Goal: Ask a question

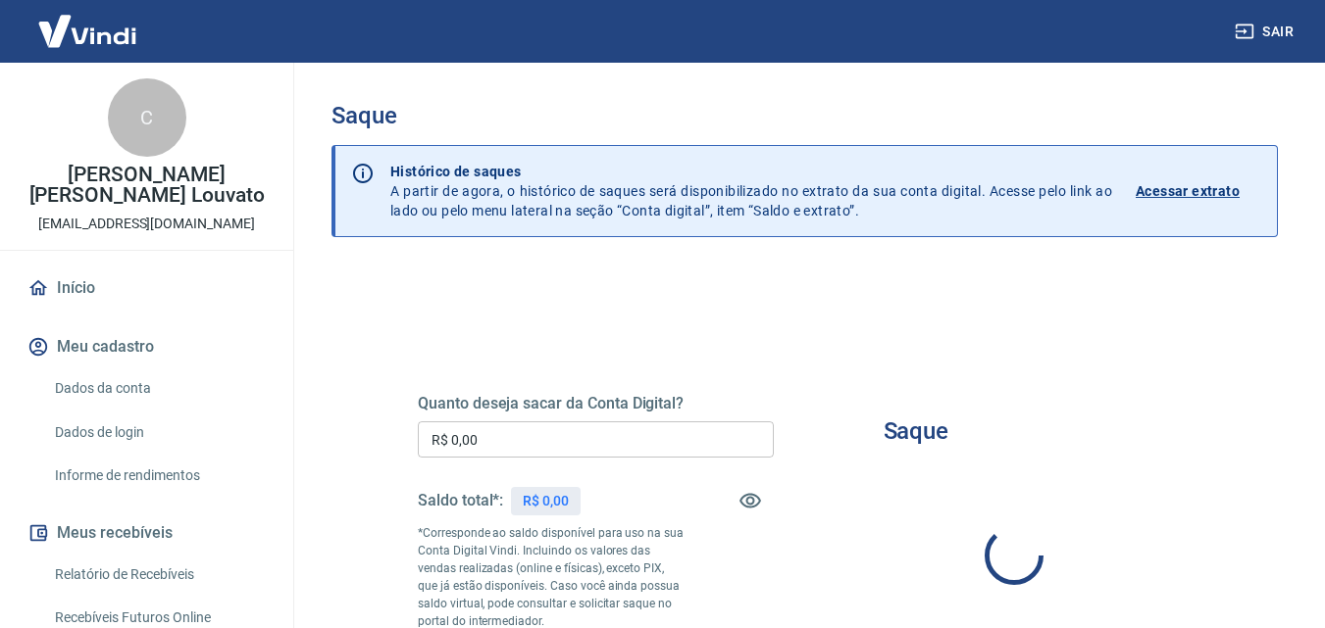
type input "R$ 0,00"
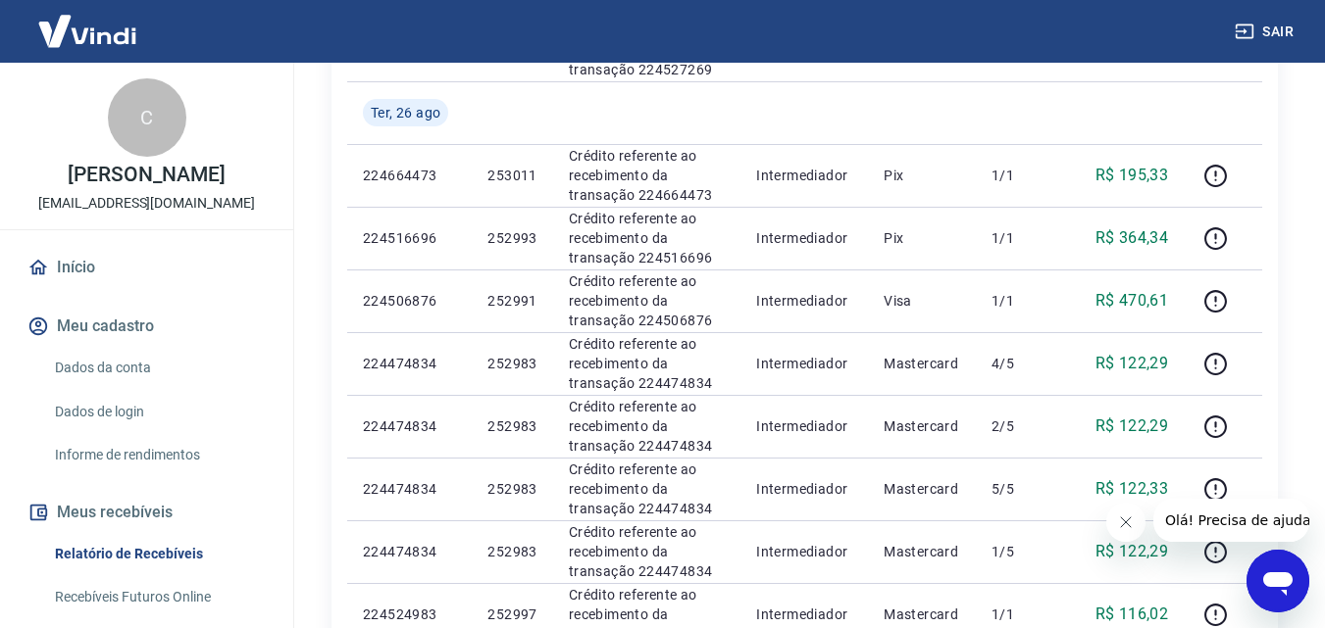
scroll to position [294, 0]
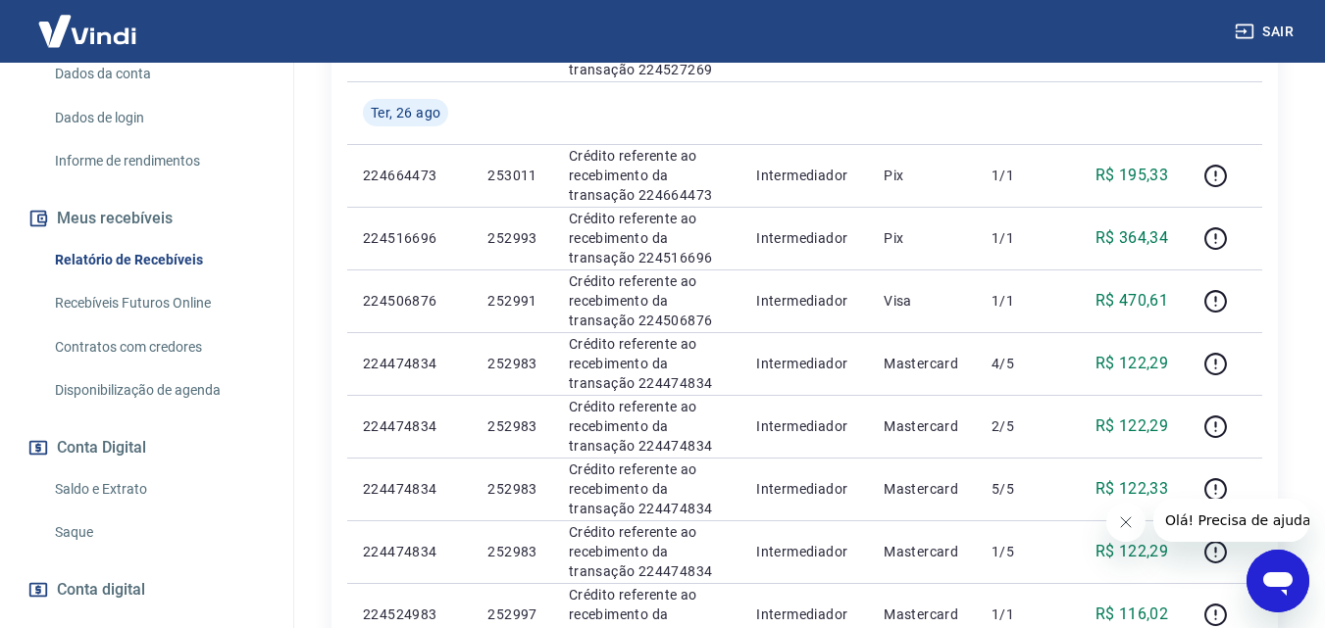
click at [135, 485] on link "Saldo e Extrato" at bounding box center [158, 490] width 223 height 40
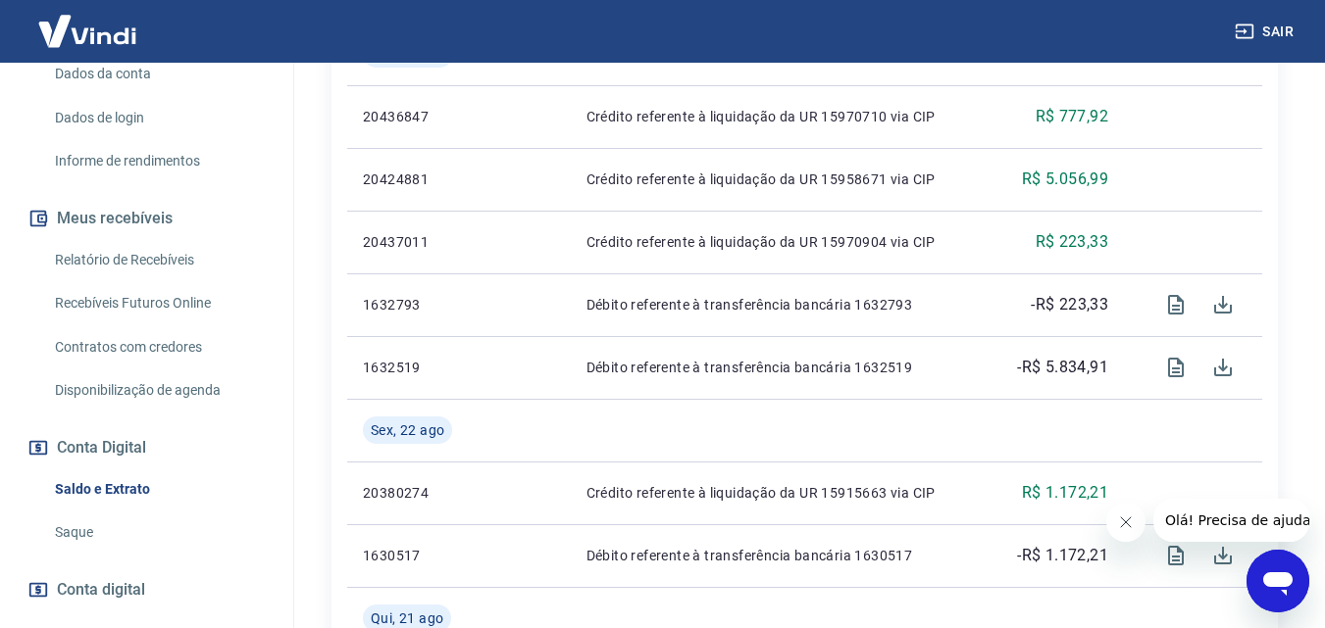
scroll to position [392, 0]
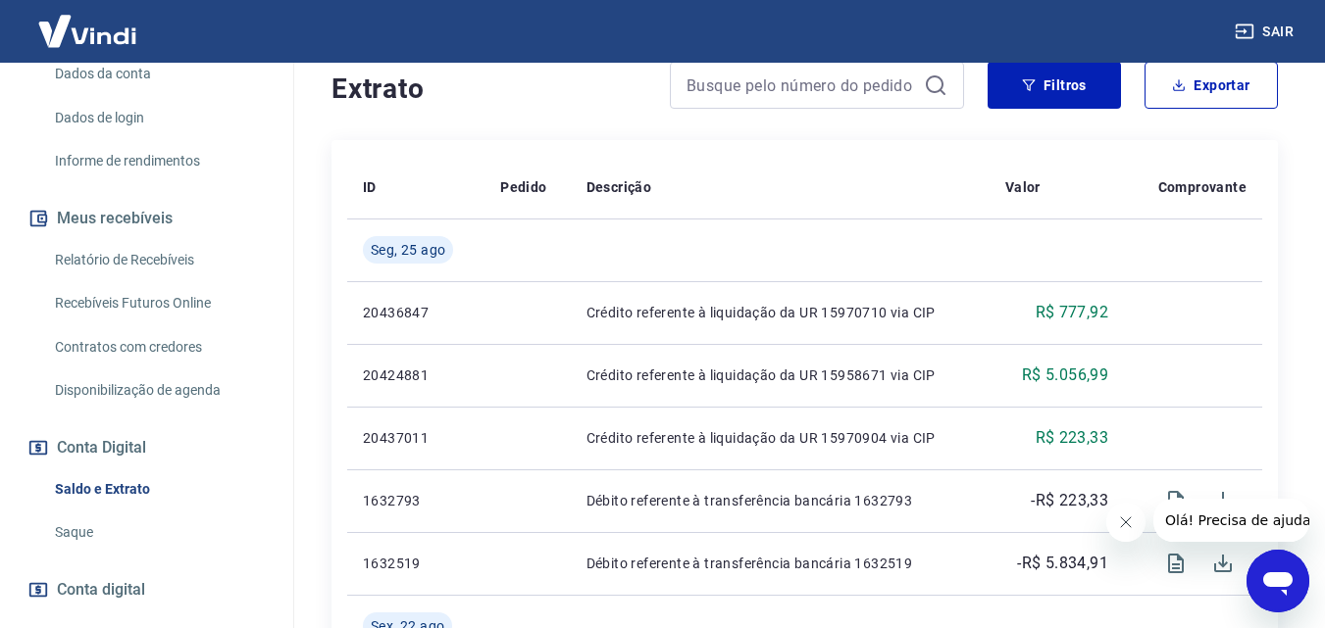
click at [1121, 520] on icon "Fechar mensagem da empresa" at bounding box center [1125, 523] width 16 height 16
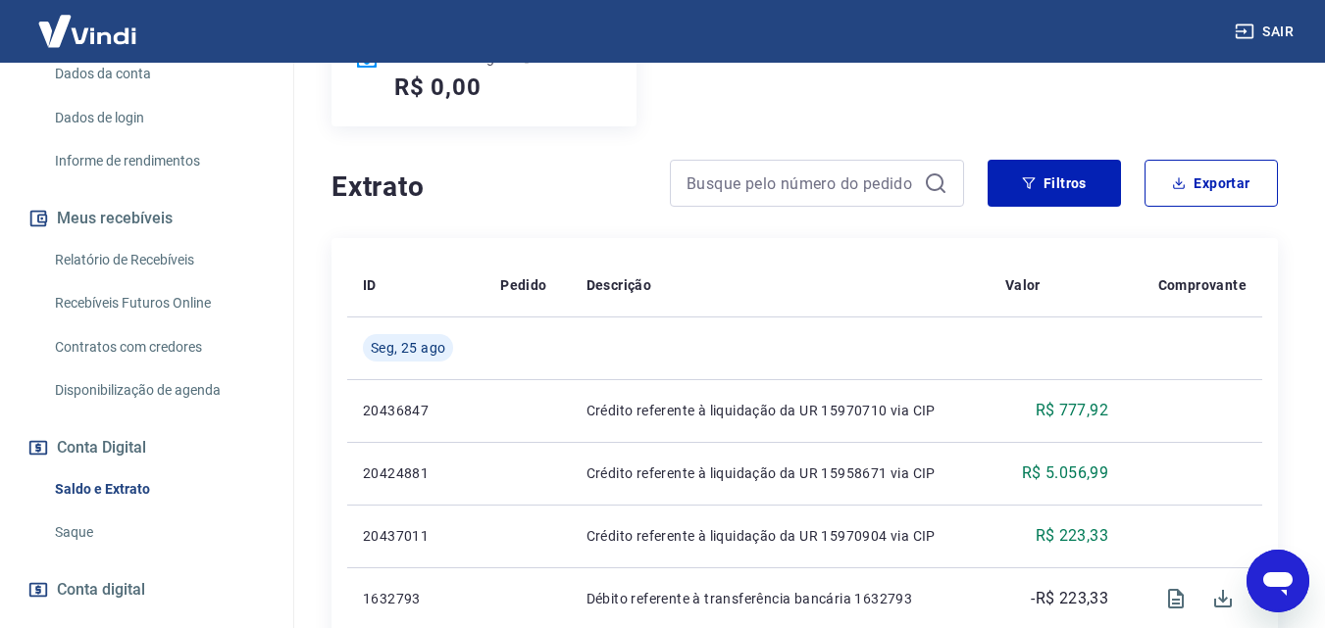
click at [1271, 596] on icon "Abrir janela de mensagens" at bounding box center [1277, 581] width 35 height 35
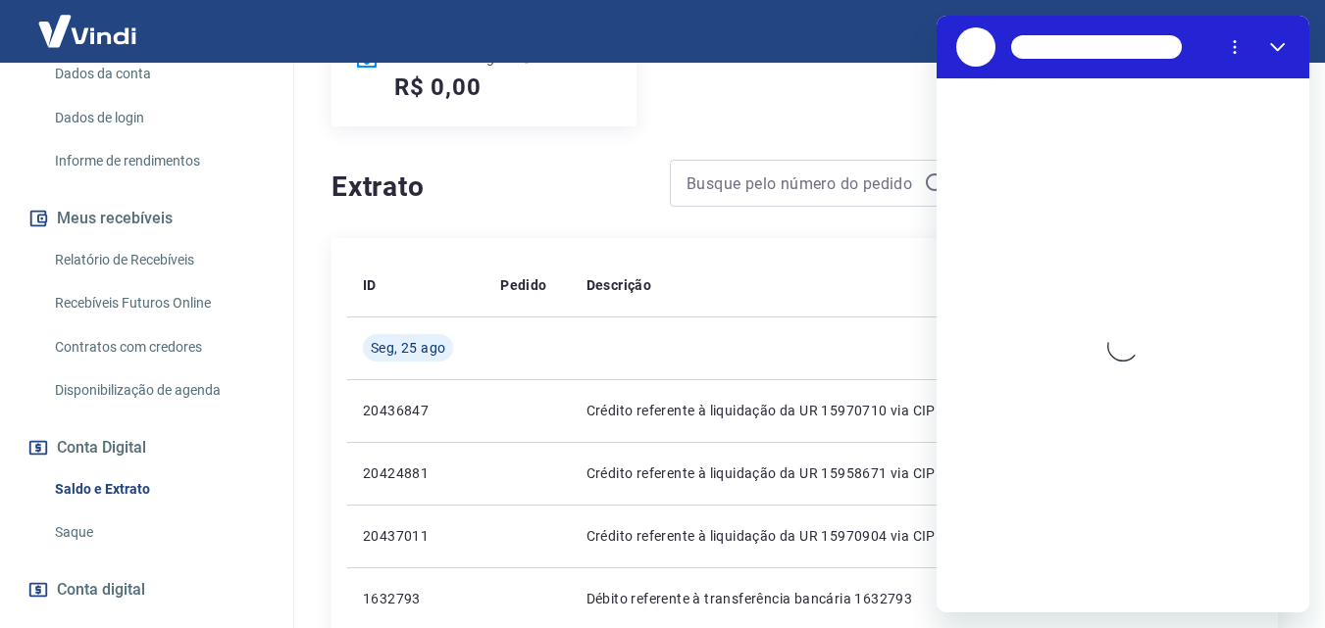
scroll to position [196, 0]
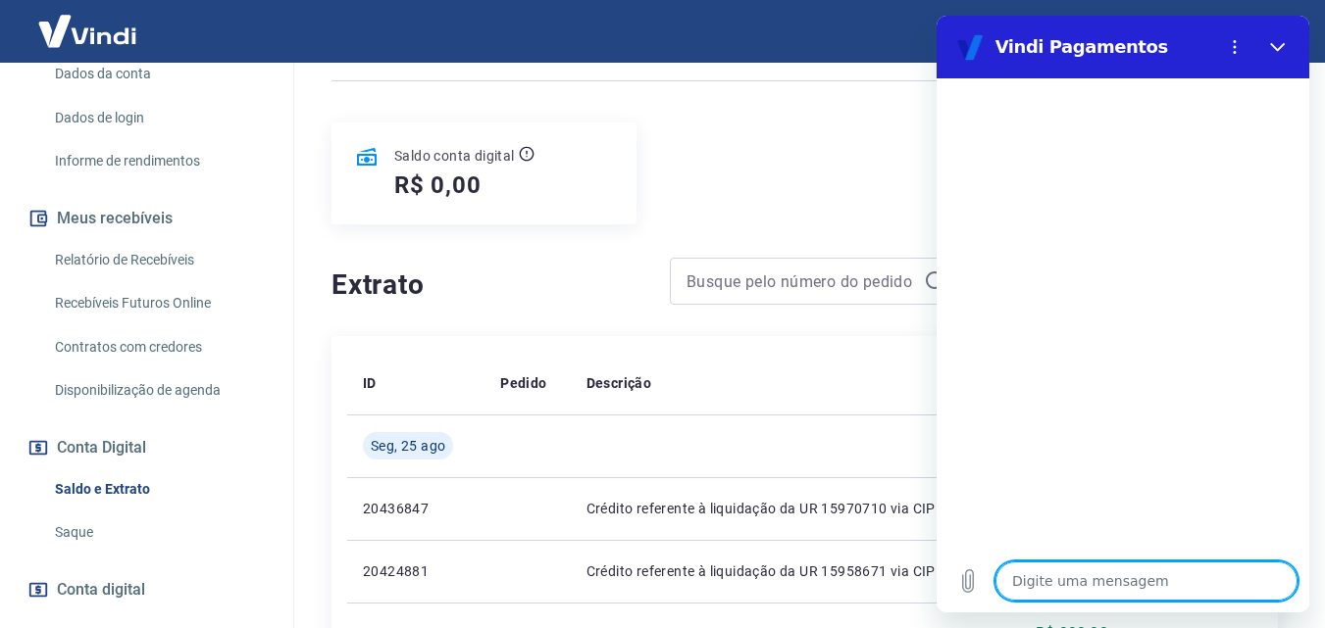
click at [1066, 585] on textarea at bounding box center [1146, 581] width 302 height 39
type textarea "f"
type textarea "x"
type textarea "fa"
type textarea "x"
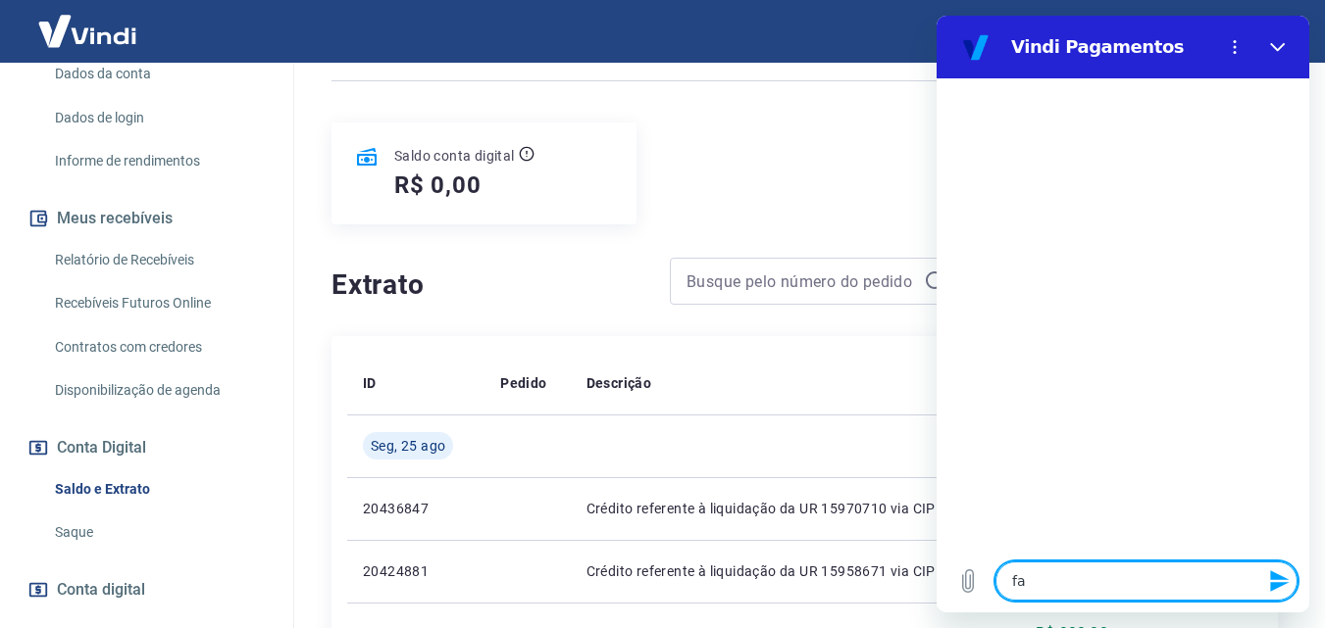
type textarea "fal"
type textarea "x"
type textarea "fala"
type textarea "x"
type textarea "falar"
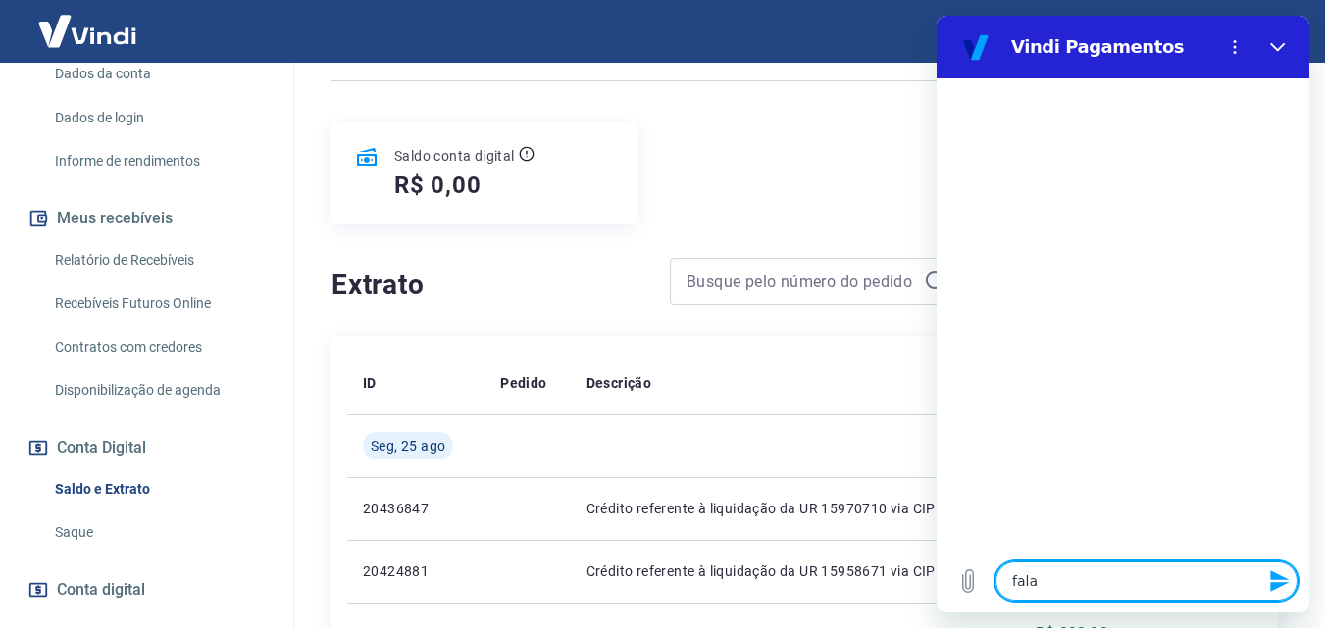
type textarea "x"
type textarea "falar"
type textarea "x"
type textarea "falar c"
type textarea "x"
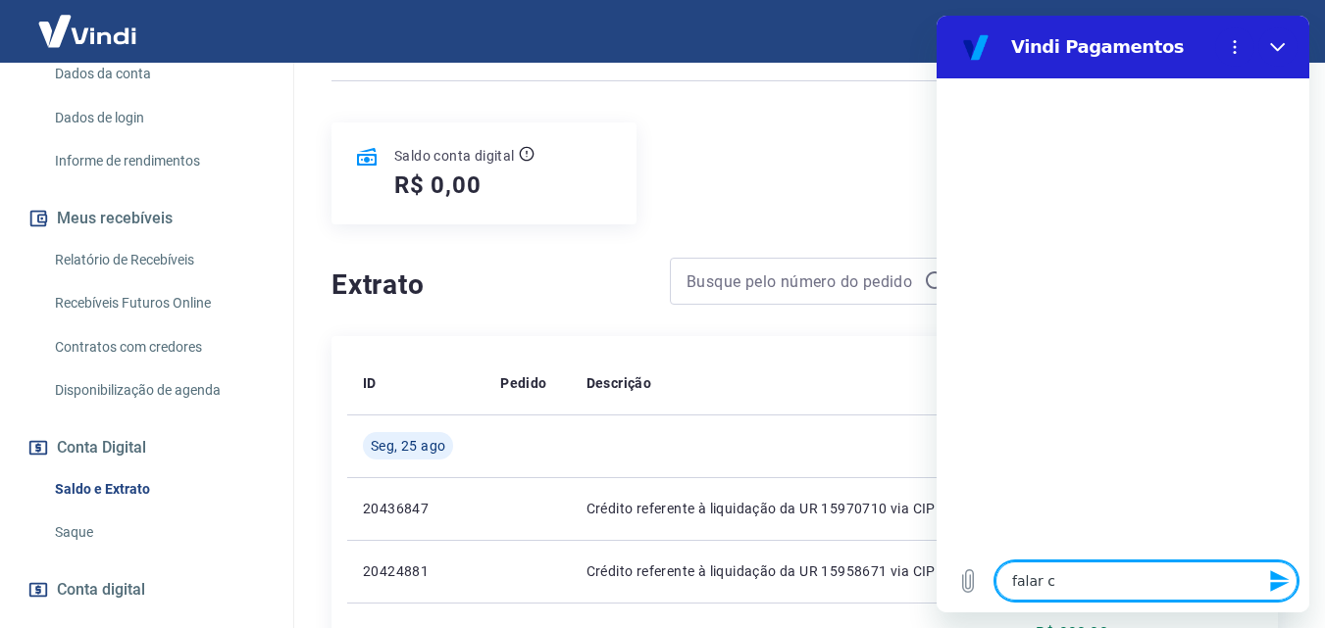
type textarea "falar co"
type textarea "x"
type textarea "falar com"
type textarea "x"
type textarea "falar com"
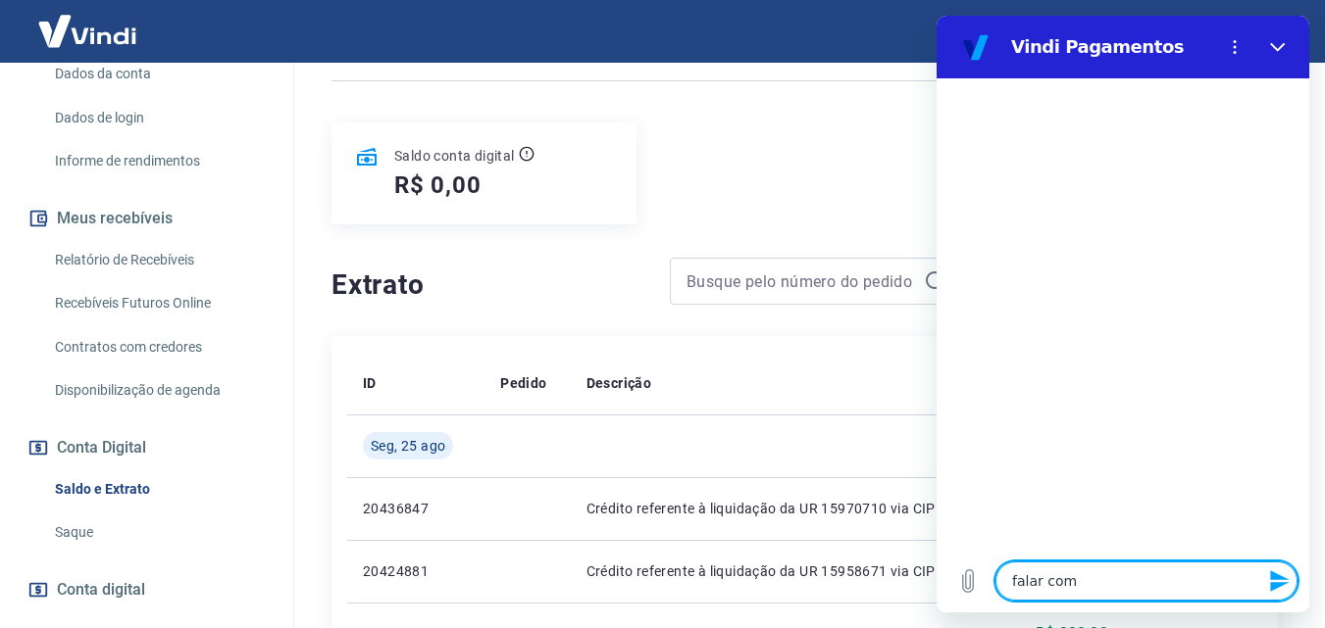
type textarea "x"
type textarea "falar com a"
type textarea "x"
type textarea "falar com at"
type textarea "x"
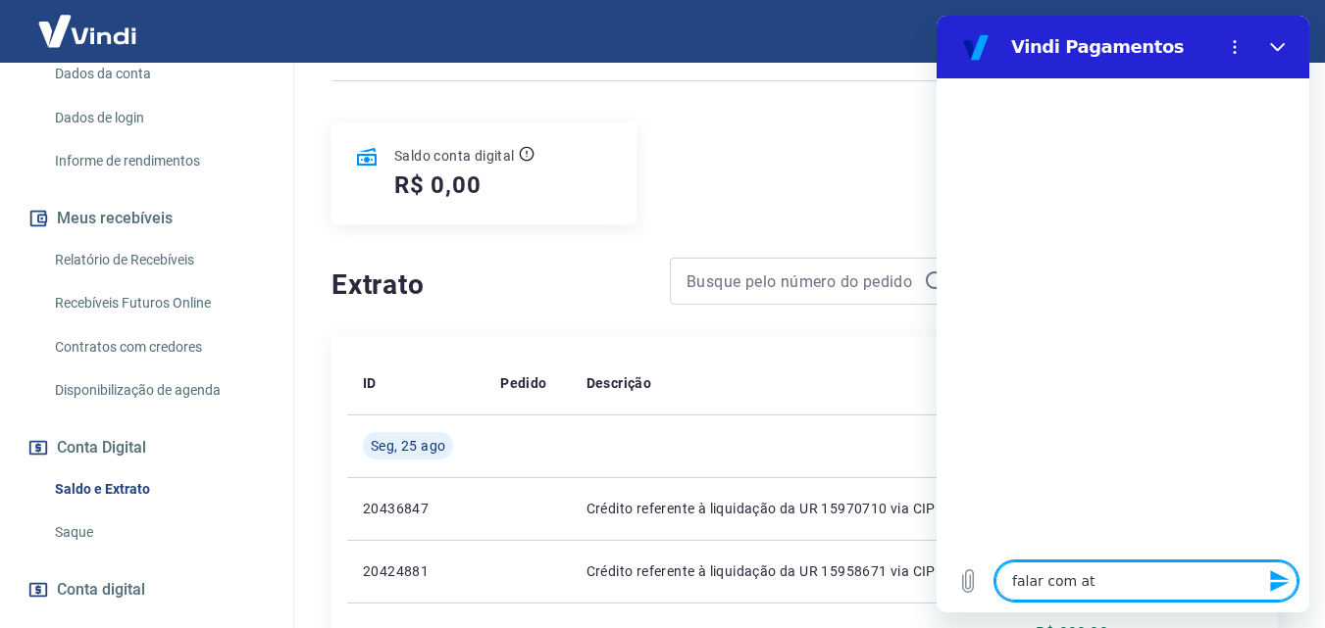
type textarea "falar com ate"
type textarea "x"
type textarea "falar com [GEOGRAPHIC_DATA]"
type textarea "x"
type textarea "falar com atend"
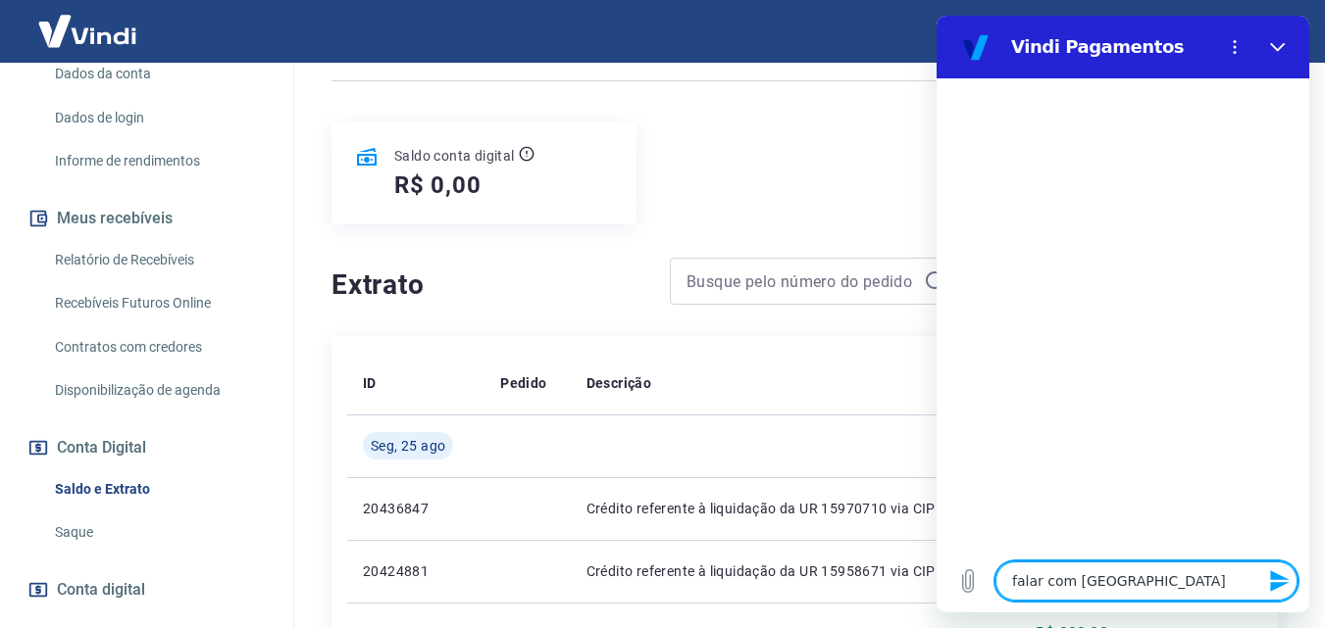
type textarea "x"
type textarea "falar com atende"
type textarea "x"
type textarea "falar com atenden"
type textarea "x"
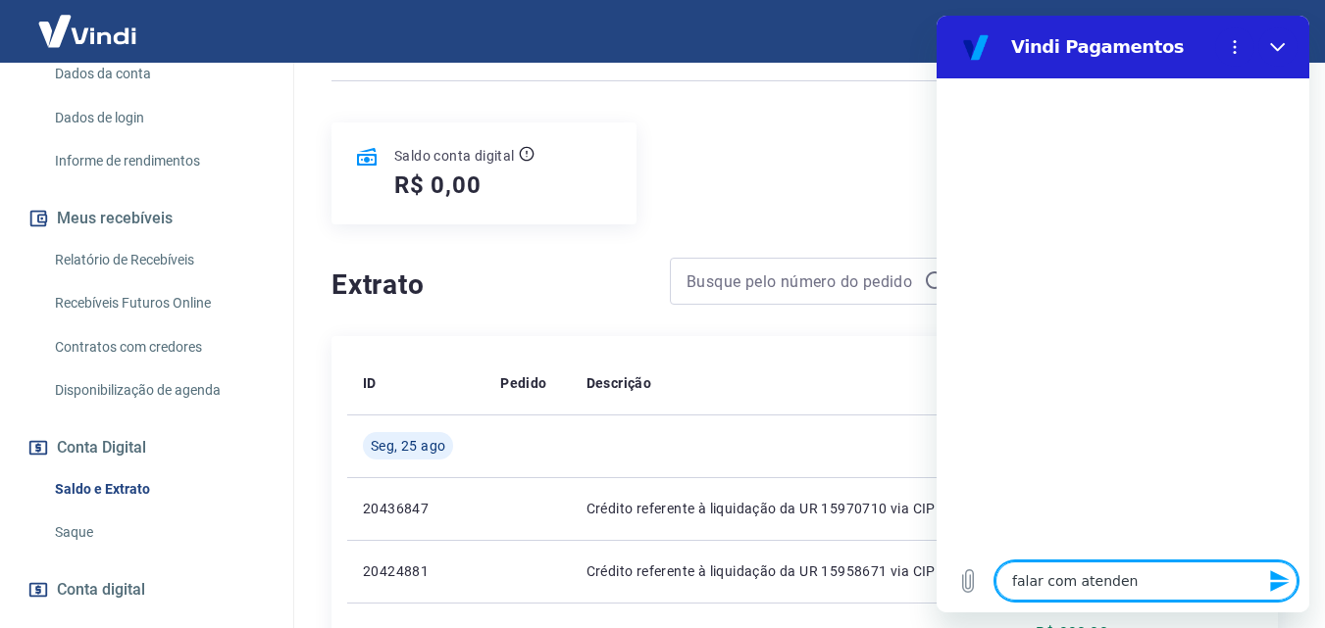
type textarea "falar com atendent"
type textarea "x"
type textarea "falar com atendente"
type textarea "x"
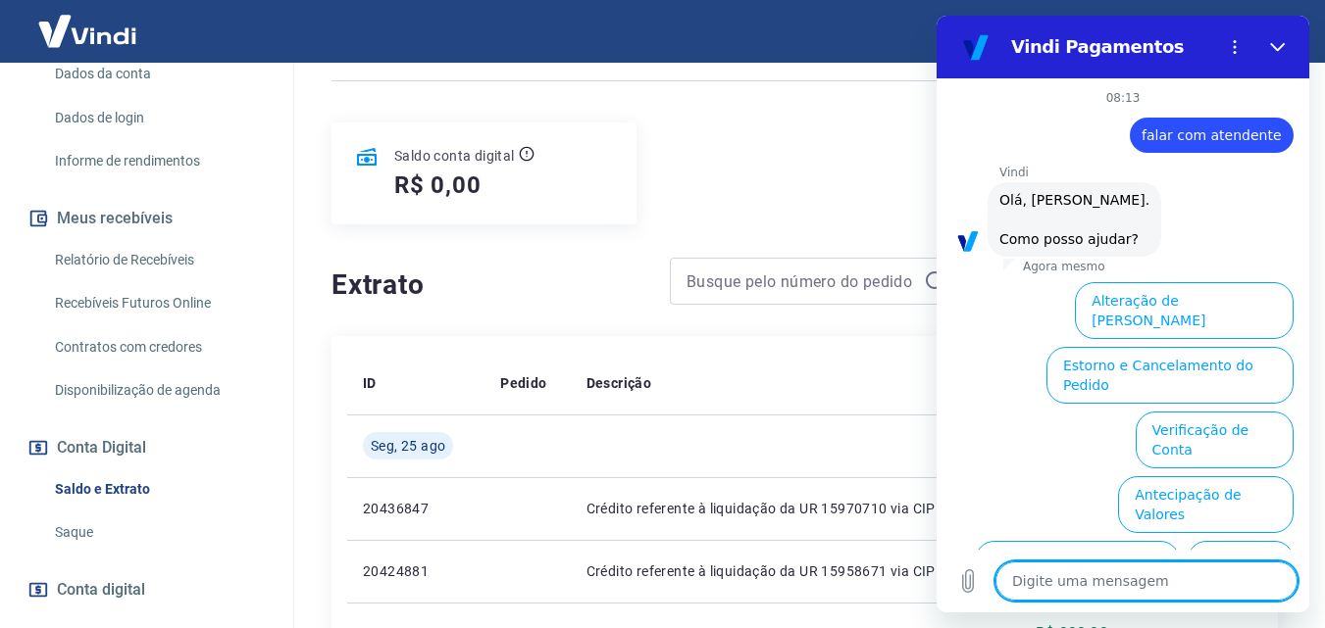
scroll to position [135, 0]
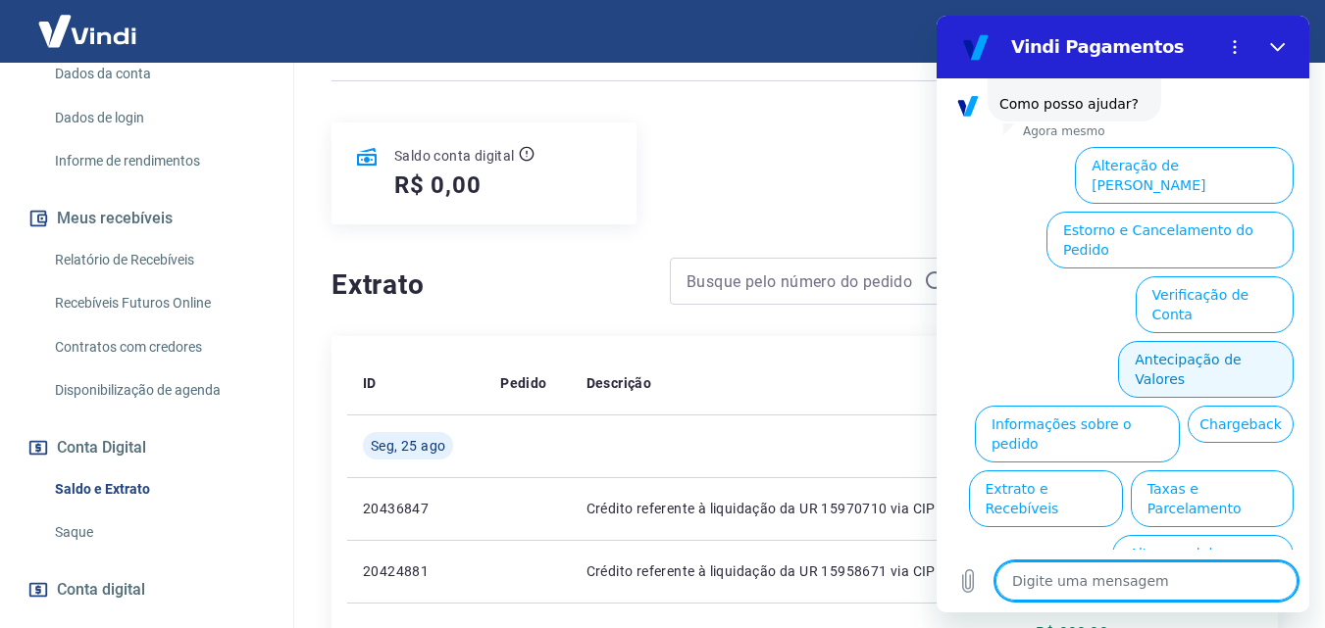
click at [1210, 341] on button "Antecipação de Valores" at bounding box center [1206, 369] width 176 height 57
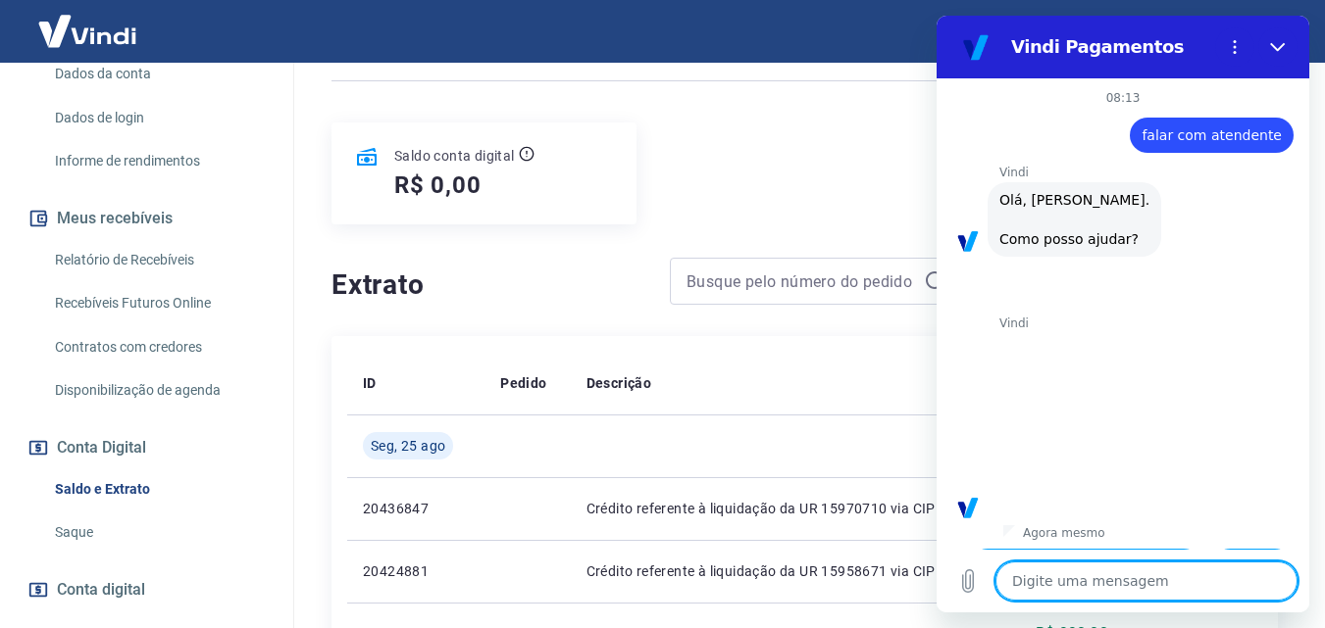
scroll to position [86, 0]
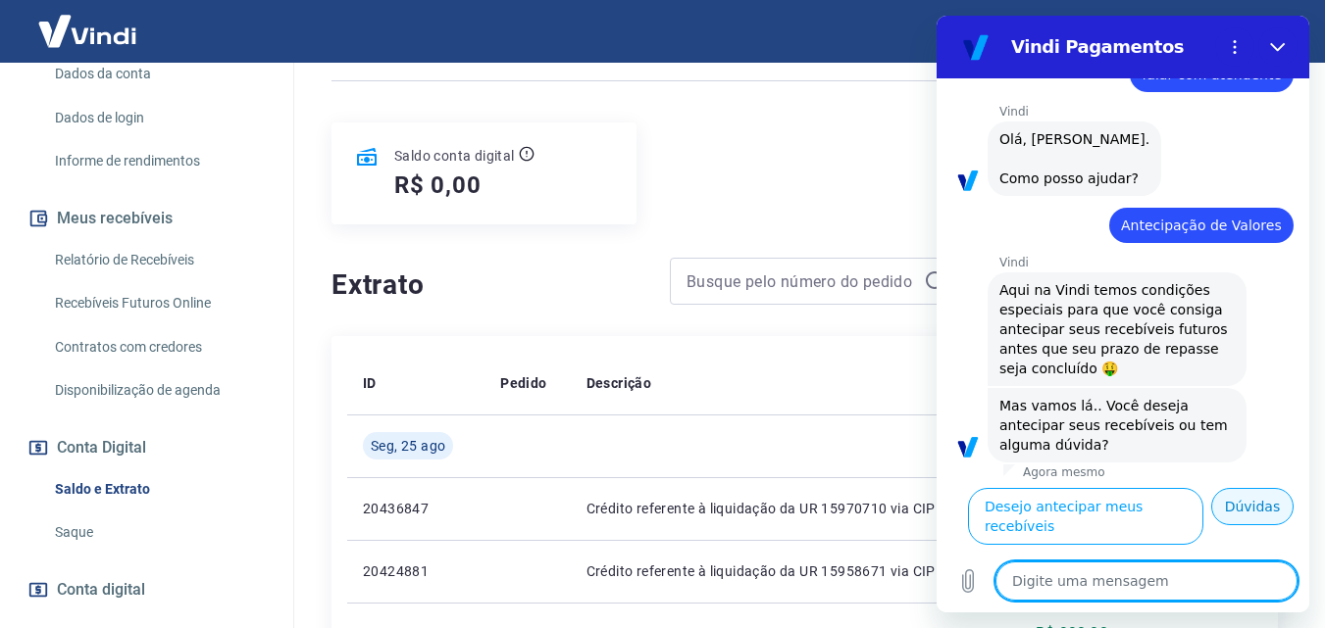
click at [1218, 526] on button "Dúvidas" at bounding box center [1252, 506] width 82 height 37
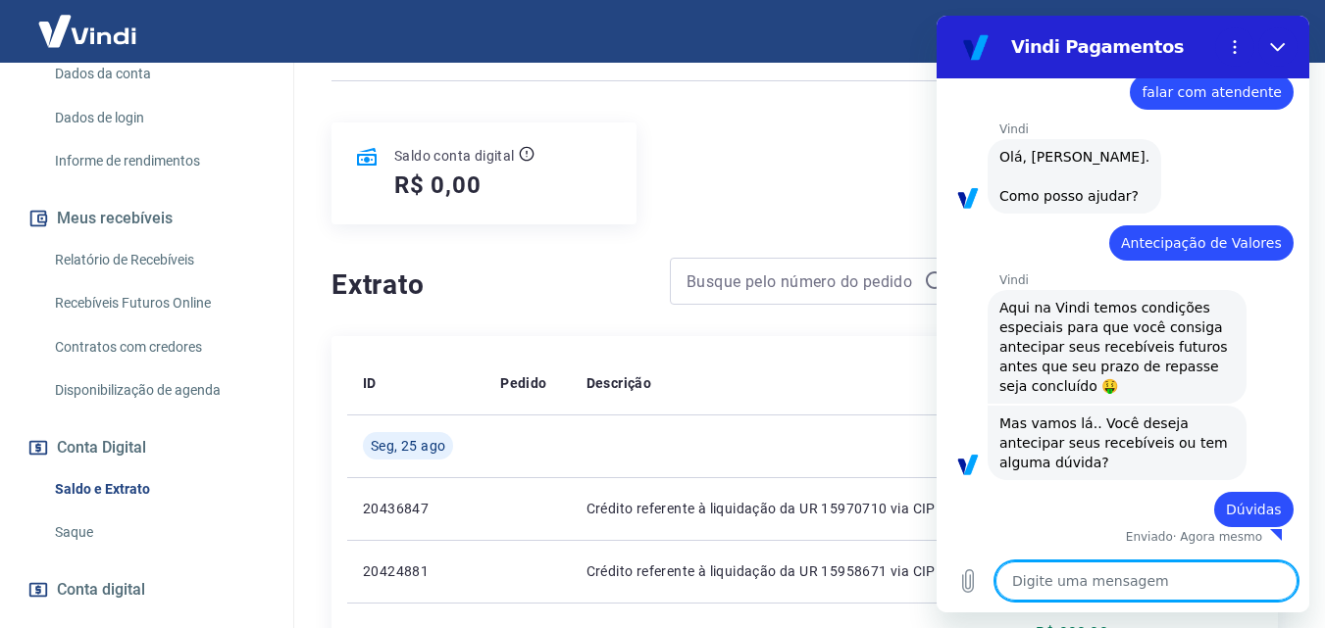
type textarea "x"
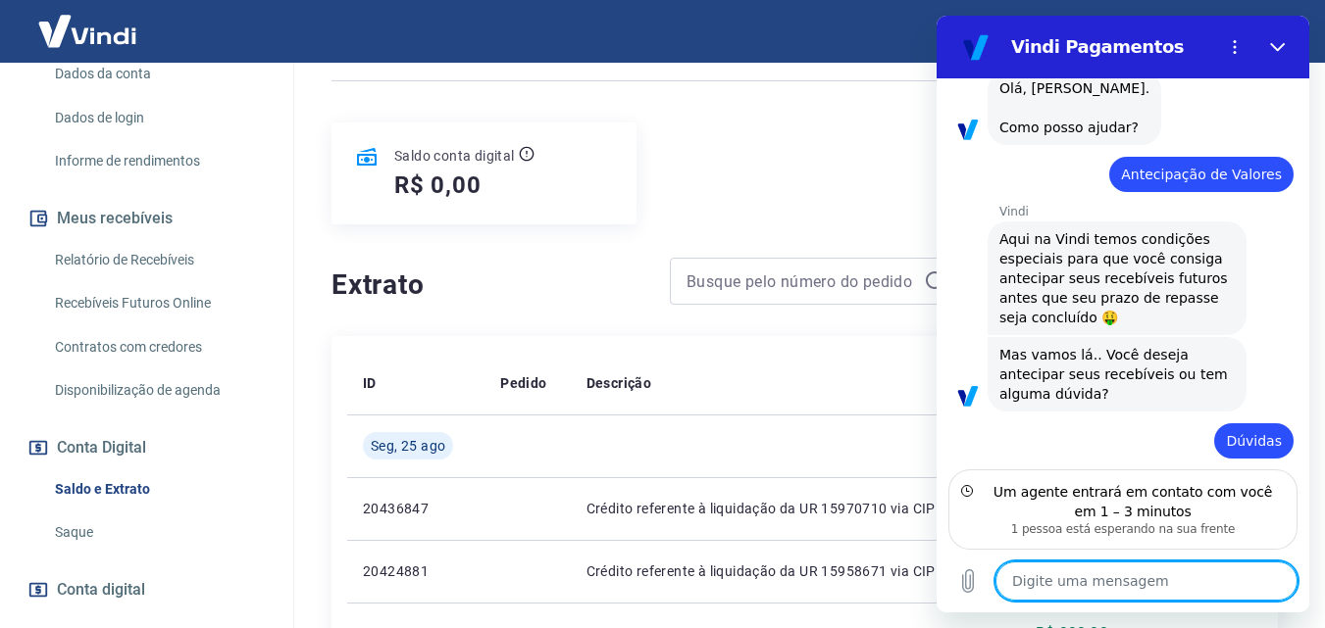
scroll to position [200, 0]
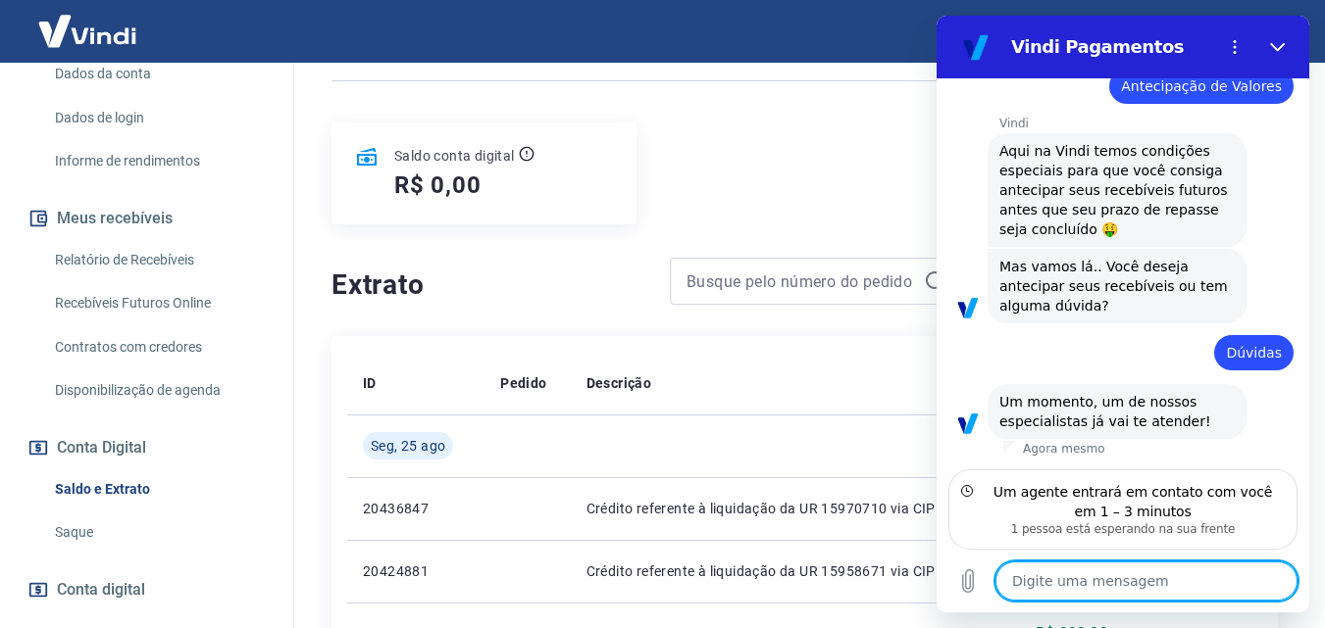
click at [1151, 586] on textarea at bounding box center [1146, 581] width 302 height 39
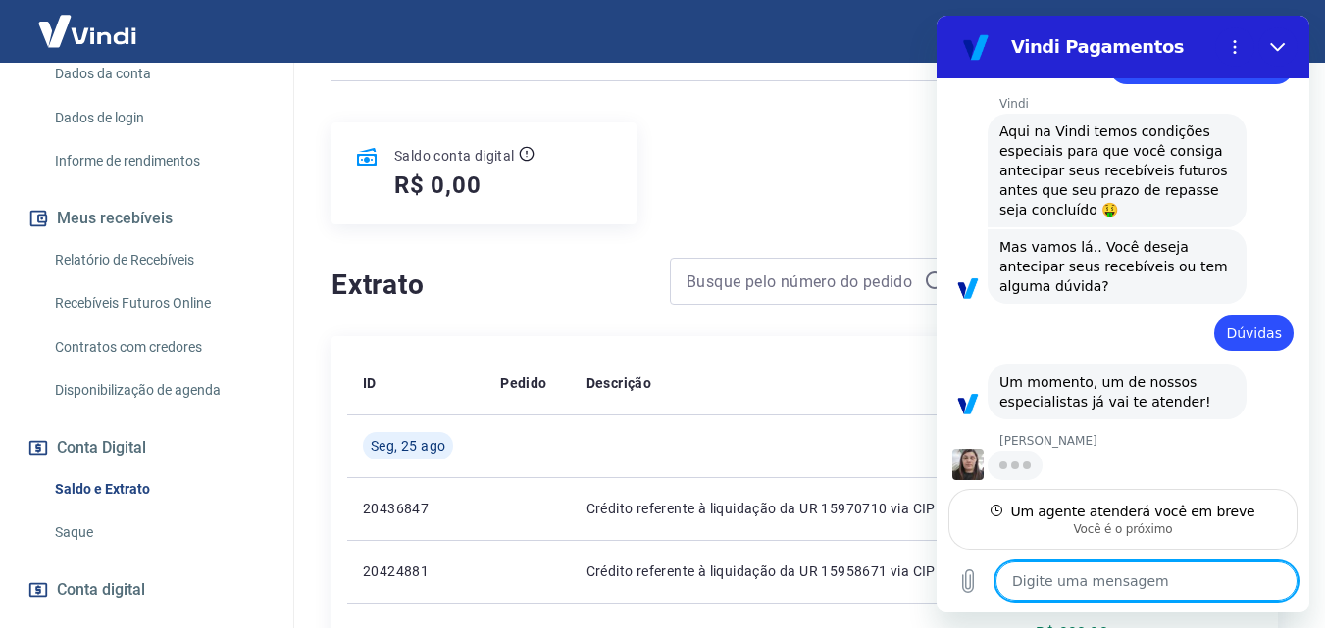
scroll to position [218, 0]
type textarea "O"
type textarea "x"
type textarea "Ol"
type textarea "x"
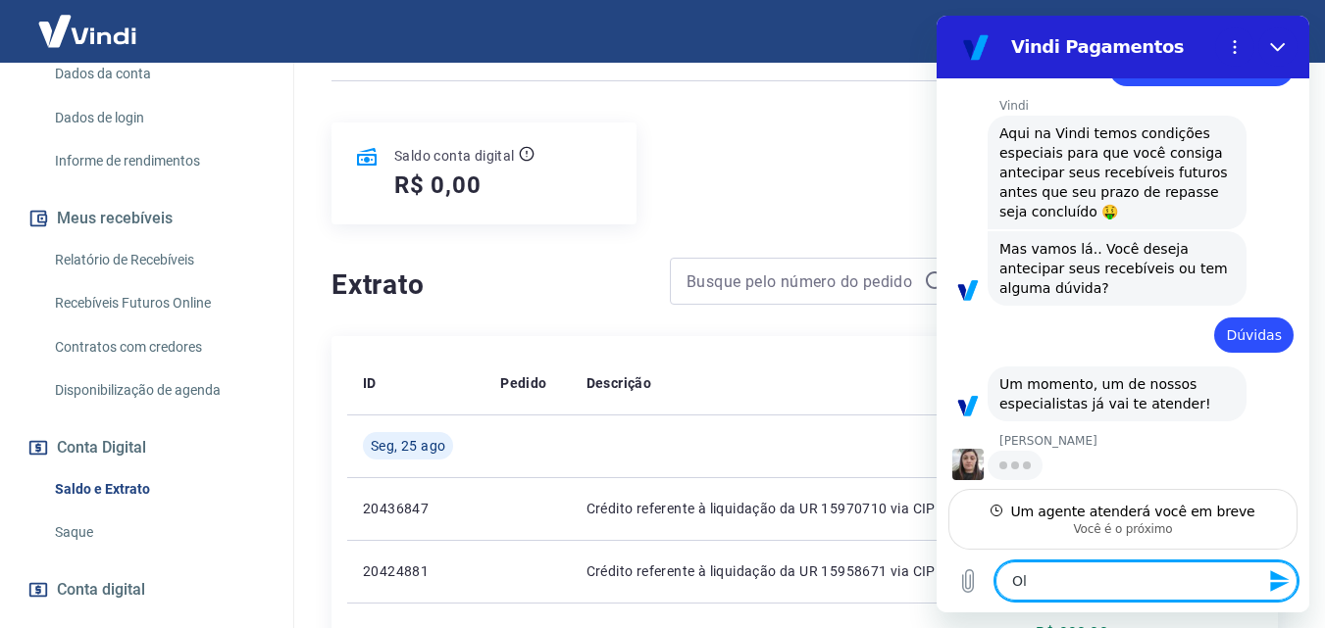
type textarea "Olá"
type textarea "x"
type textarea "Olá"
type textarea "x"
type textarea "Olá b"
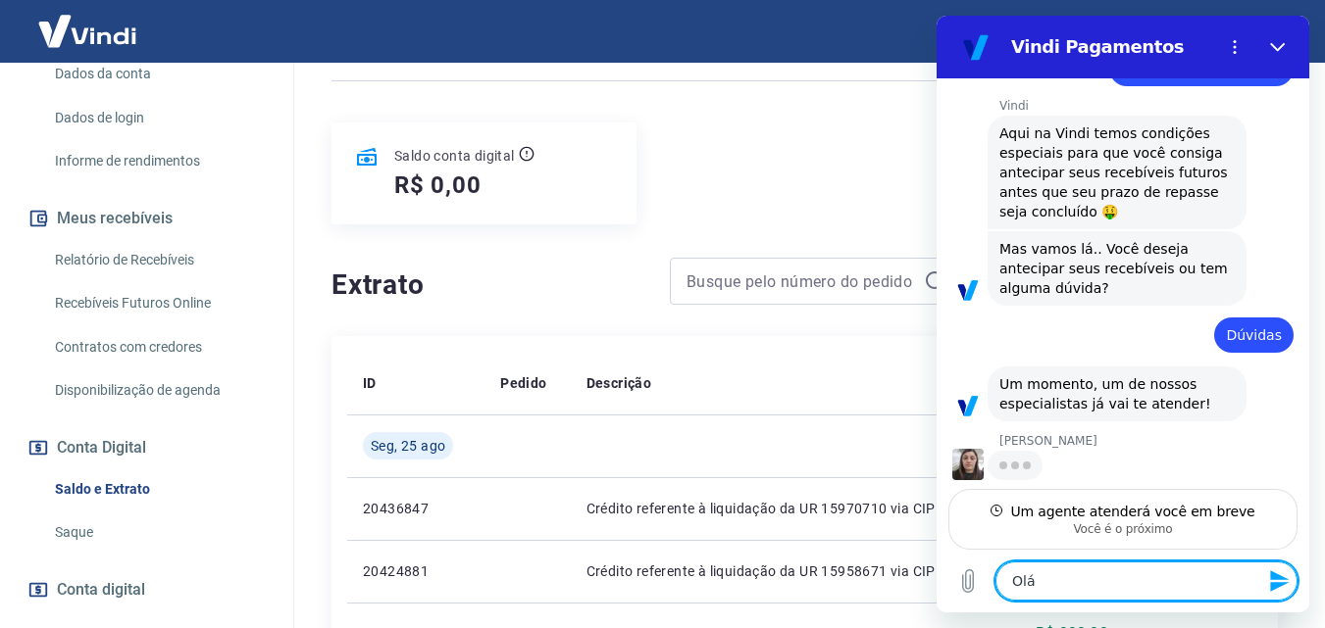
type textarea "x"
type textarea "Olá bo"
type textarea "x"
type textarea "Olá bom"
type textarea "x"
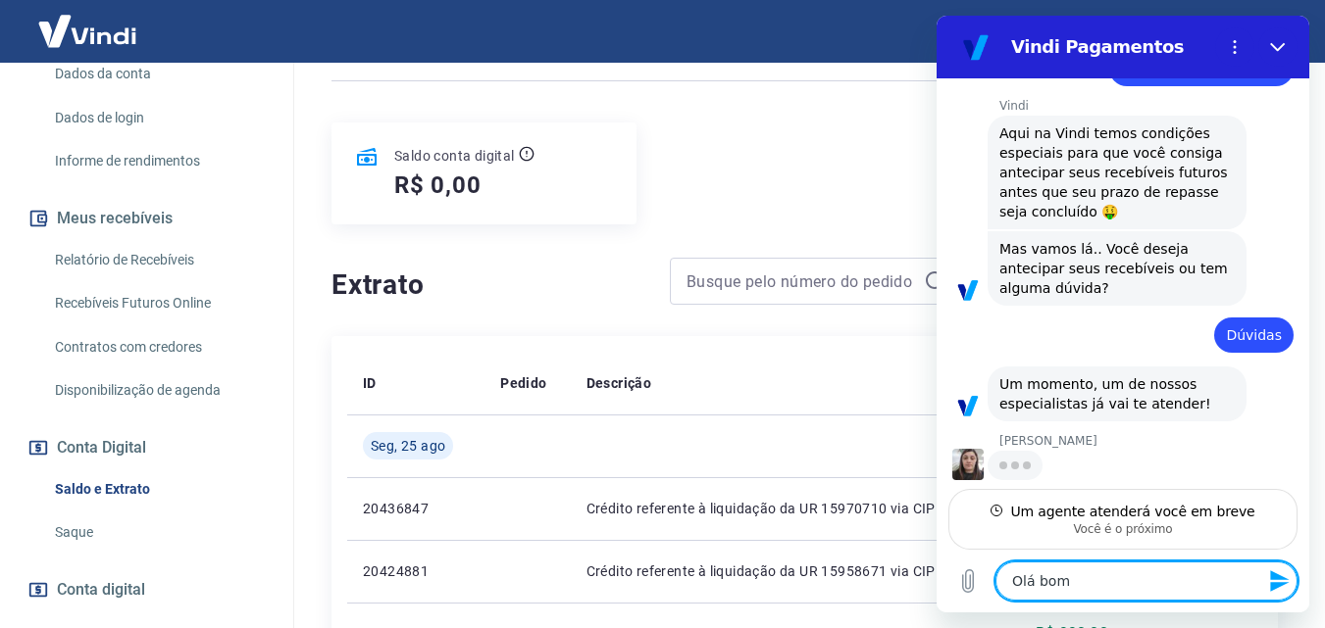
type textarea "Olá bom"
type textarea "x"
type textarea "Olá bom d"
type textarea "x"
type textarea "Olá bom di"
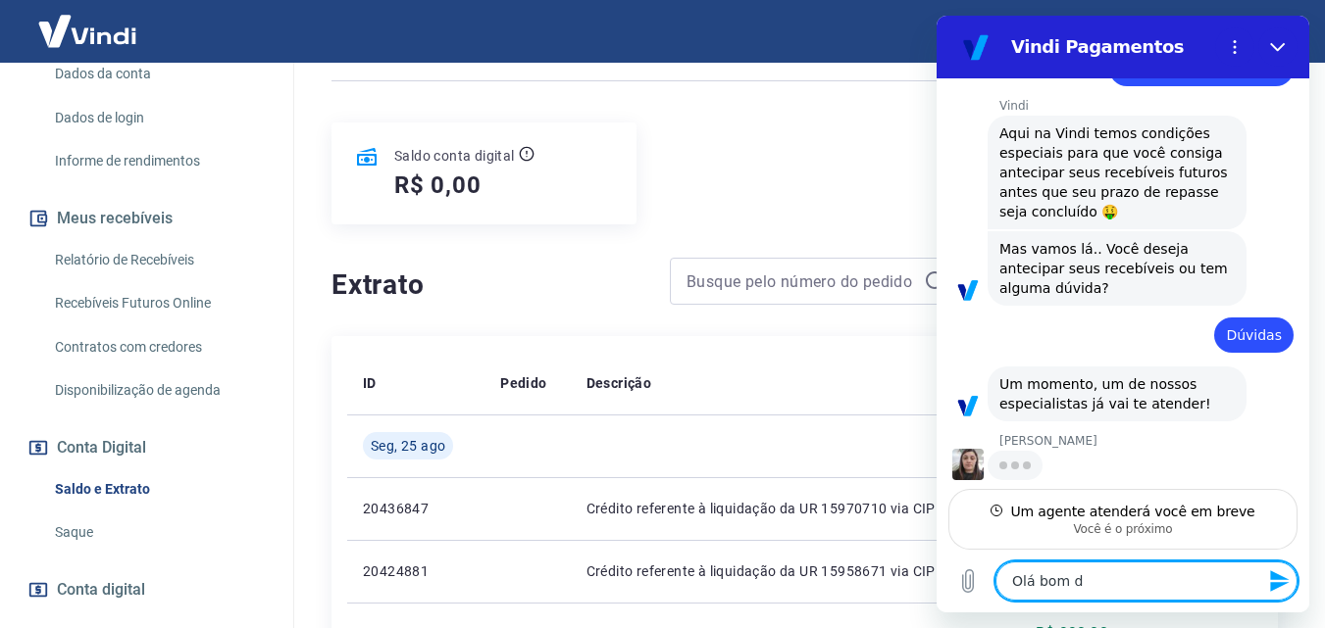
type textarea "x"
type textarea "Olá bom dia"
type textarea "x"
type textarea "Olá bom dia."
type textarea "x"
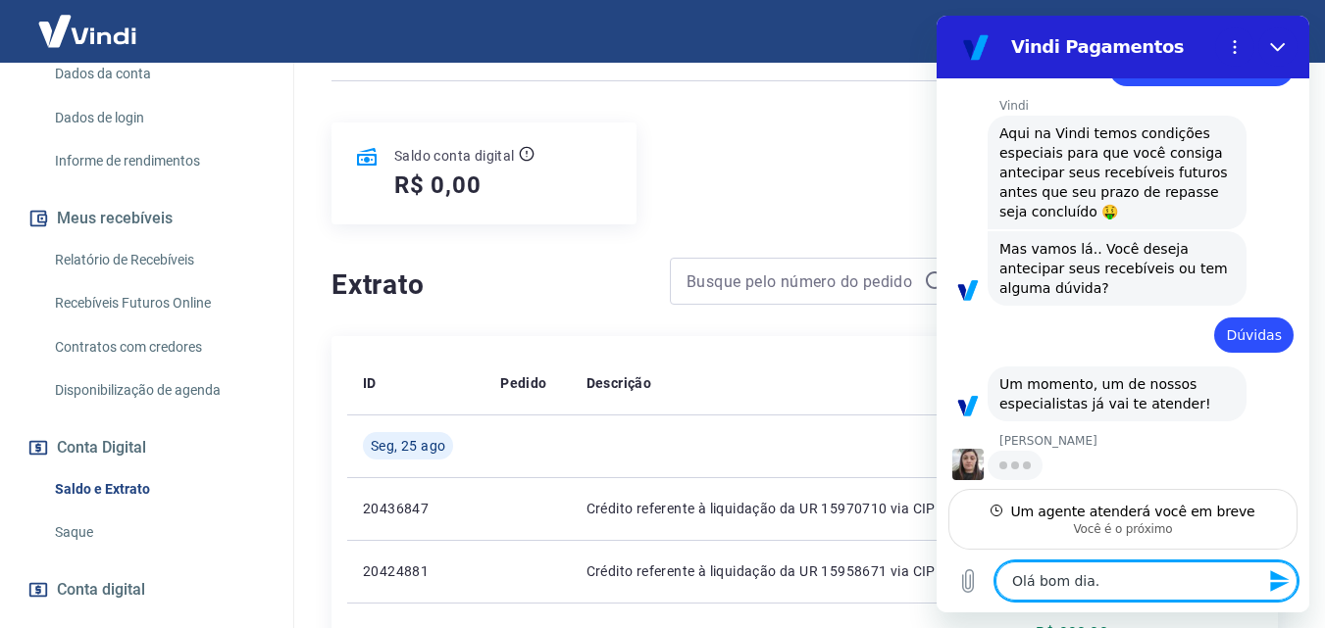
type textarea "Olá bom dia."
type textarea "x"
type textarea "Olá bom dia."
type textarea "x"
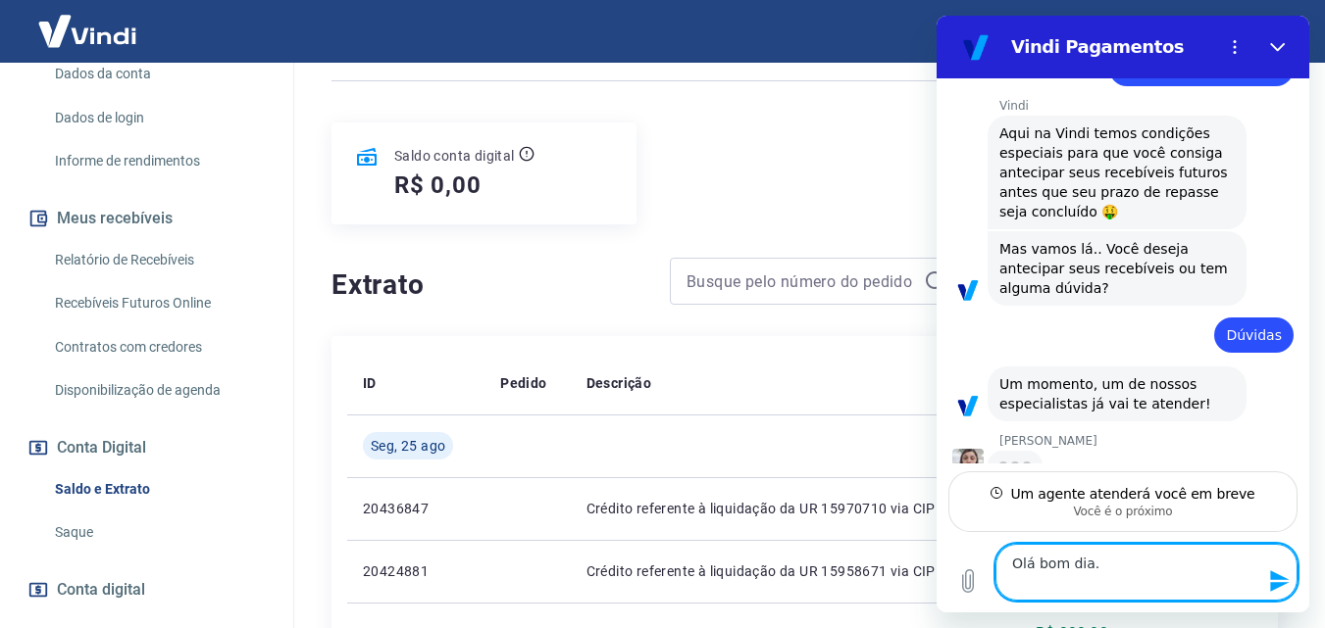
type textarea "Olá bom dia."
type textarea "x"
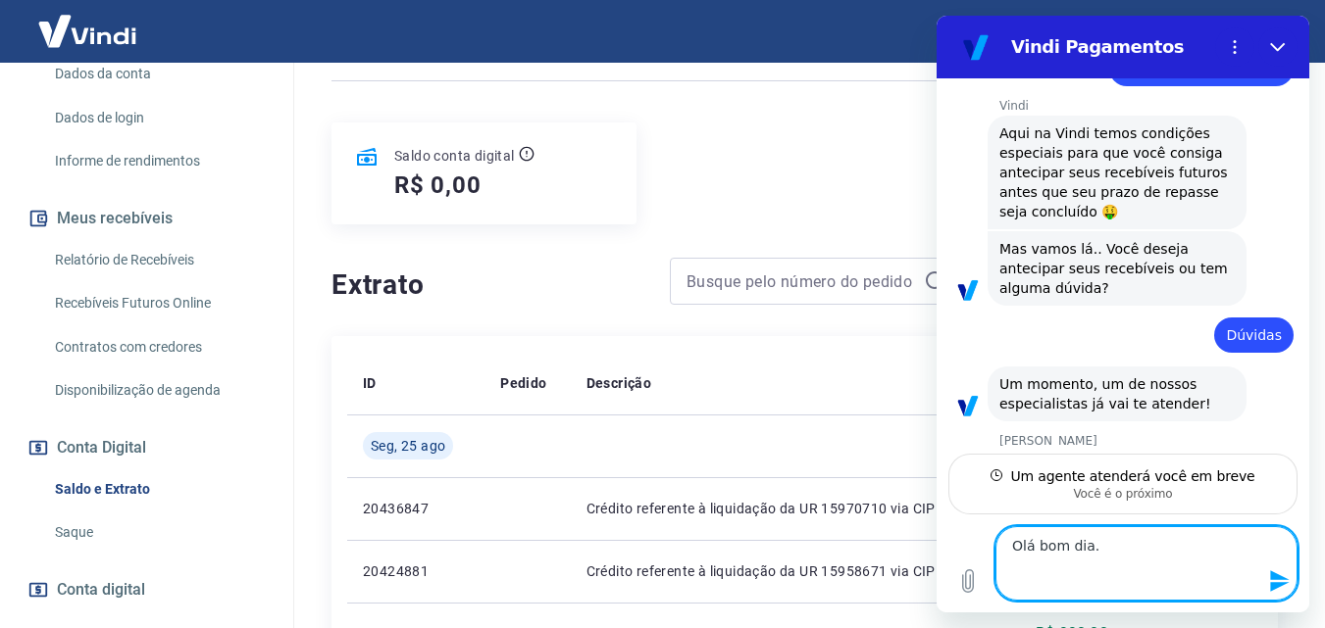
type textarea "Olá bom dia. F"
type textarea "x"
type textarea "Olá bom dia. Fi"
type textarea "x"
type textarea "Olá bom dia. Fiz"
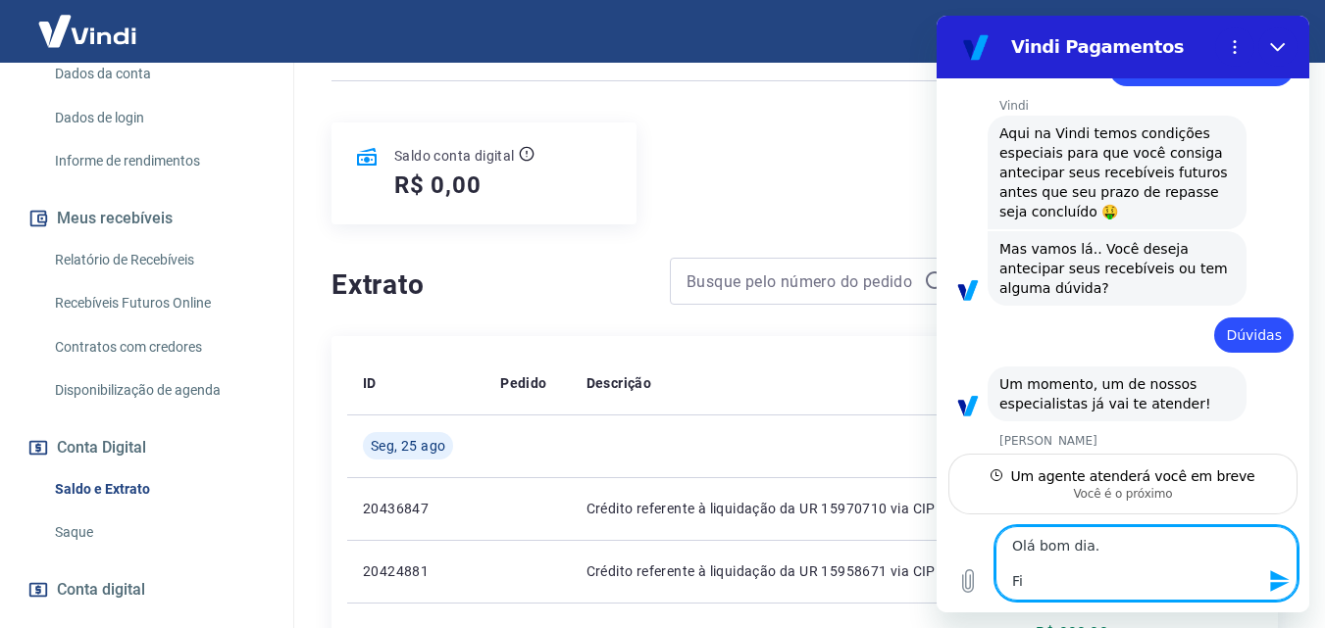
type textarea "x"
type textarea "Olá bom dia. Fiz"
type textarea "x"
type textarea "Olá bom dia. Fiz u"
type textarea "x"
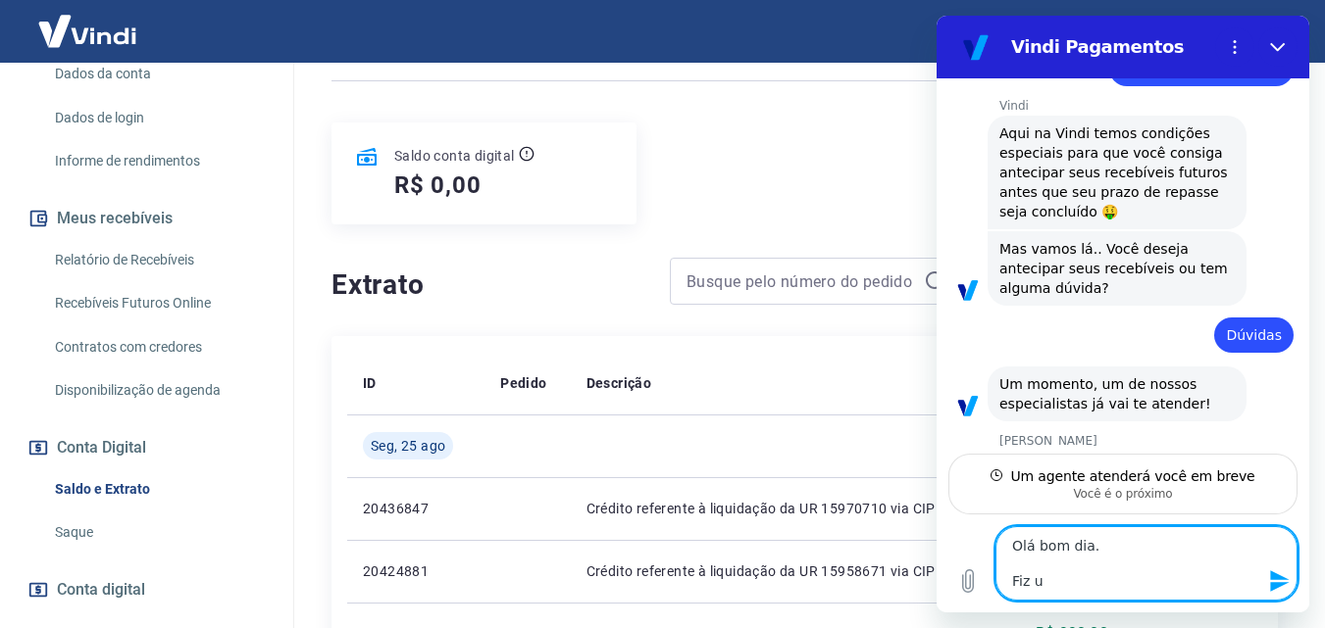
type textarea "Olá bom dia. Fiz um"
type textarea "x"
type textarea "Olá bom dia. Fiz um"
type textarea "x"
type textarea "Olá bom dia. Fiz um"
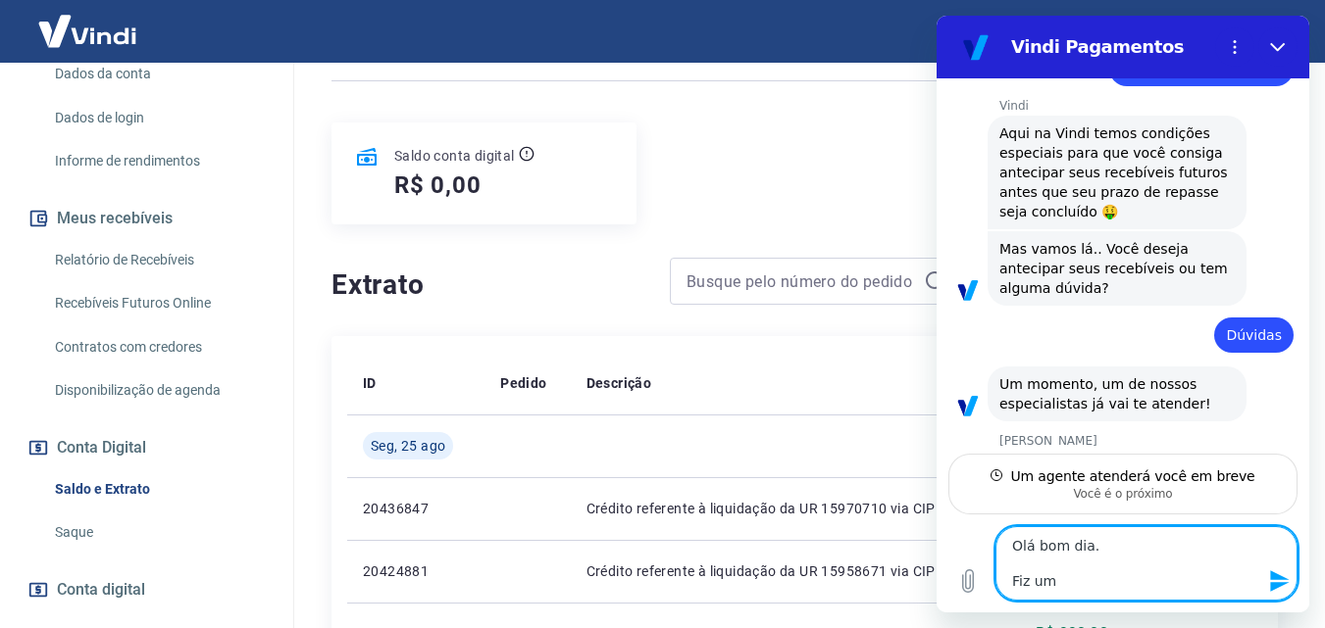
type textarea "x"
type textarea "Olá bom dia. Fiz uma"
type textarea "x"
type textarea "Olá bom dia. Fiz uma"
type textarea "x"
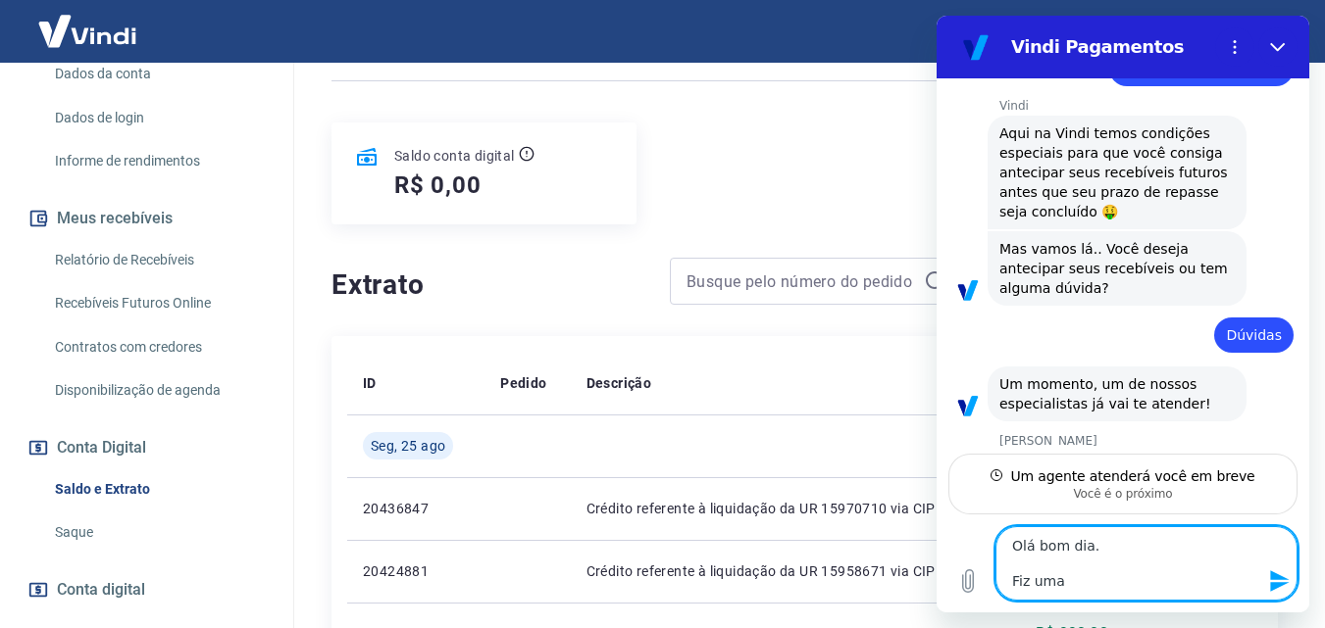
type textarea "Olá bom dia. Fiz uma a"
type textarea "x"
type textarea "Olá bom dia. Fiz uma an"
type textarea "x"
type textarea "Olá bom dia. Fiz uma ant"
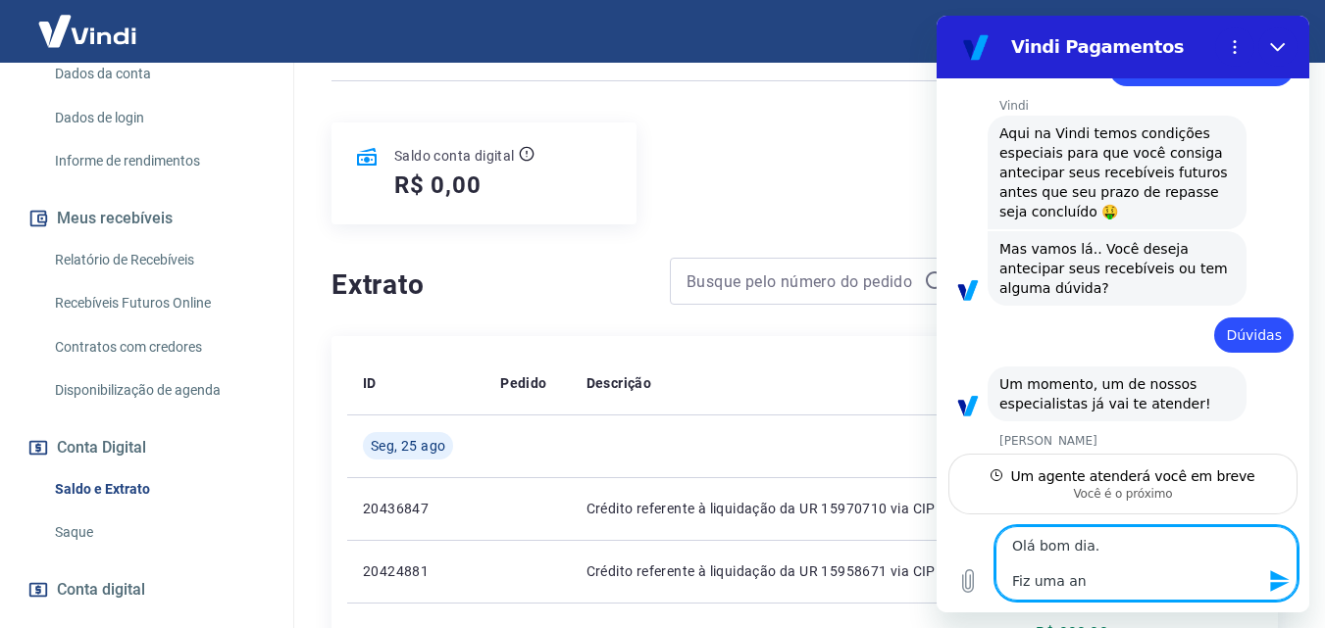
type textarea "x"
type textarea "Olá bom dia. Fiz uma ante"
type textarea "x"
type textarea "Olá bom dia. Fiz uma antec"
type textarea "x"
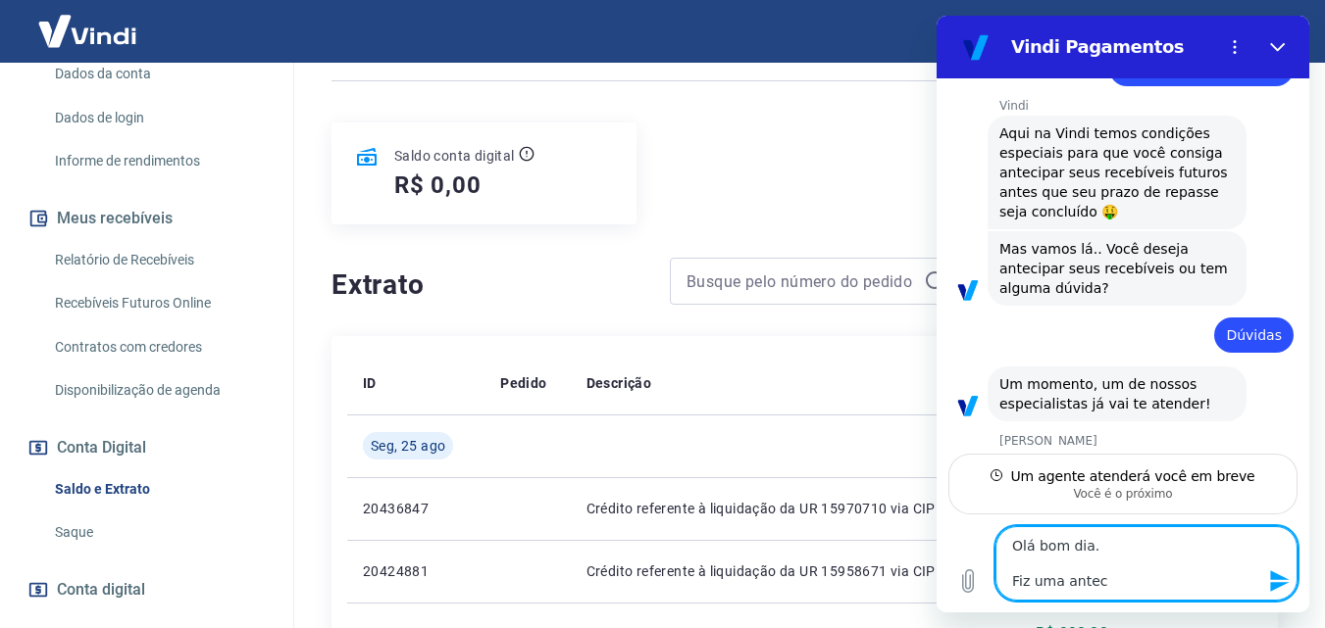
type textarea "Olá bom dia. Fiz uma anteci"
type textarea "x"
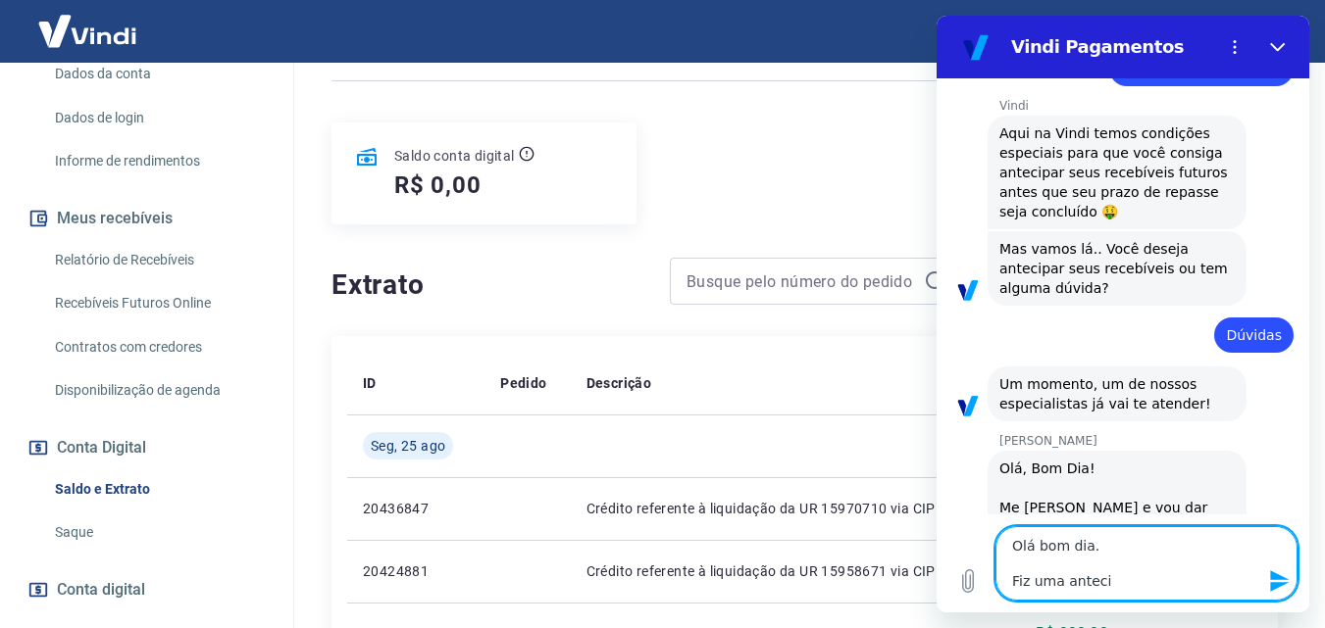
type textarea "Olá bom dia. Fiz uma antecip"
type textarea "x"
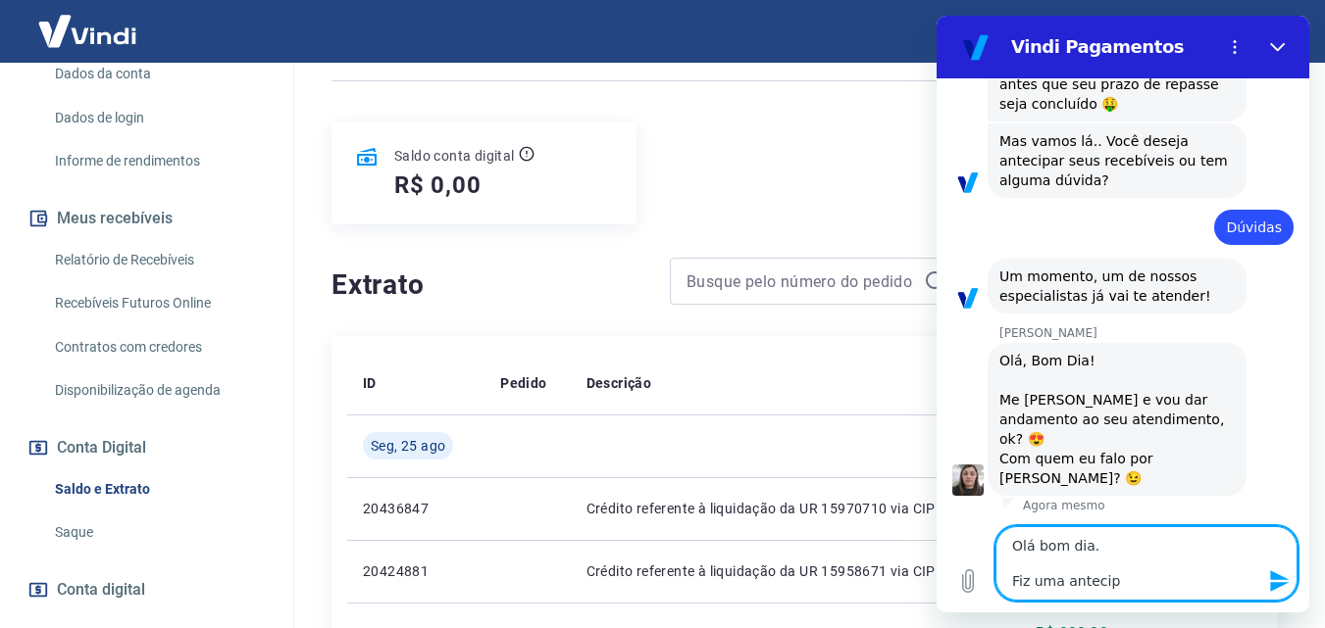
type textarea "Olá bom dia. Fiz uma antecipa"
type textarea "x"
type textarea "Olá bom dia. Fiz uma antecipaç"
type textarea "x"
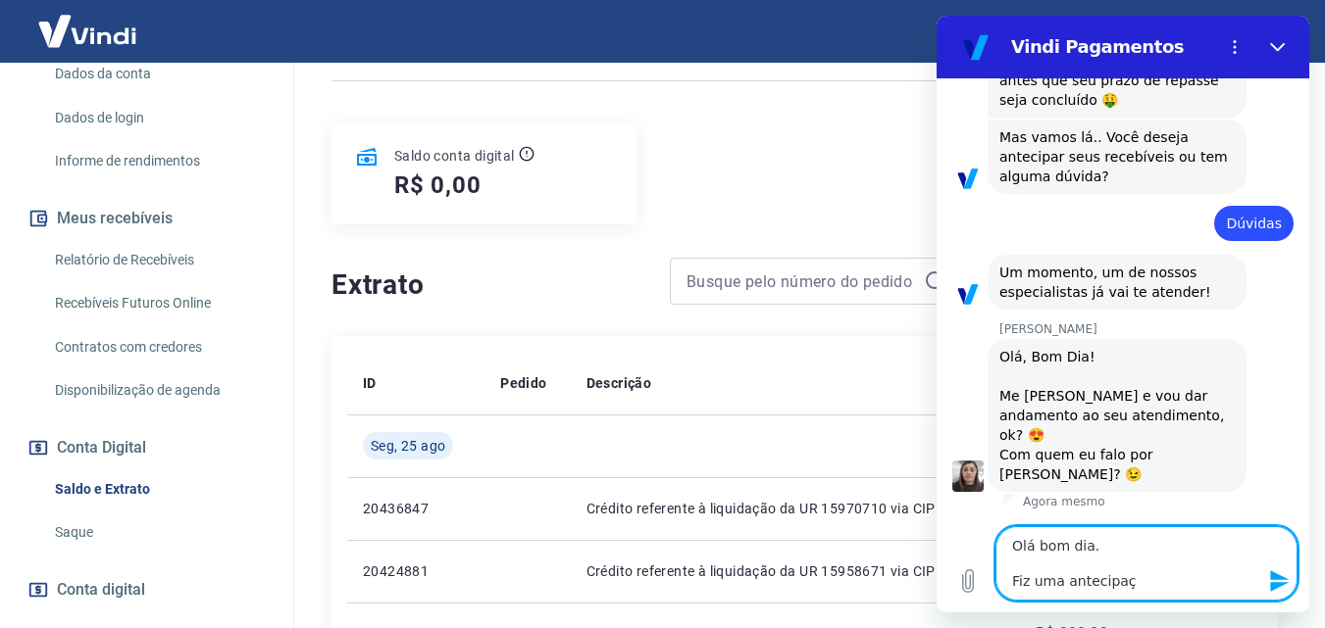
type textarea "Olá bom dia. Fiz uma antecipaçã"
type textarea "x"
type textarea "Olá bom dia. Fiz uma antecipação"
type textarea "x"
type textarea "Olá bom dia. Fiz uma antecipação"
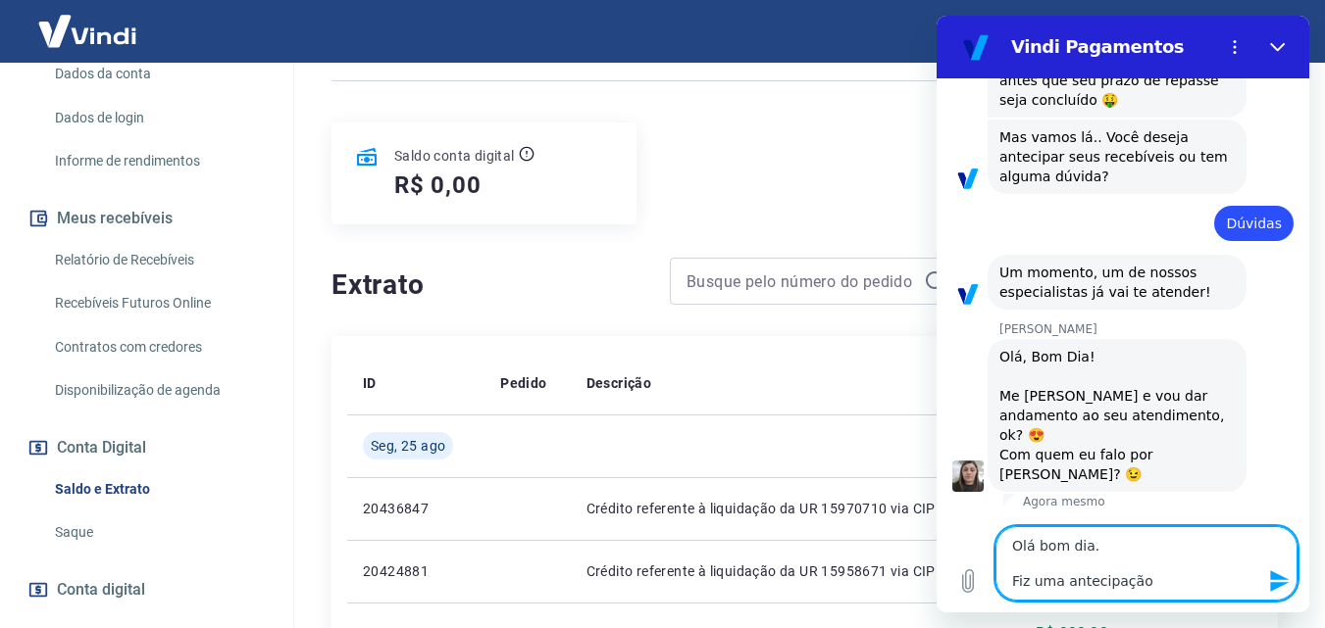
type textarea "x"
type textarea "Olá bom dia. Fiz uma antecipação o"
type textarea "x"
type textarea "Olá bom dia. Fiz uma antecipação on"
type textarea "x"
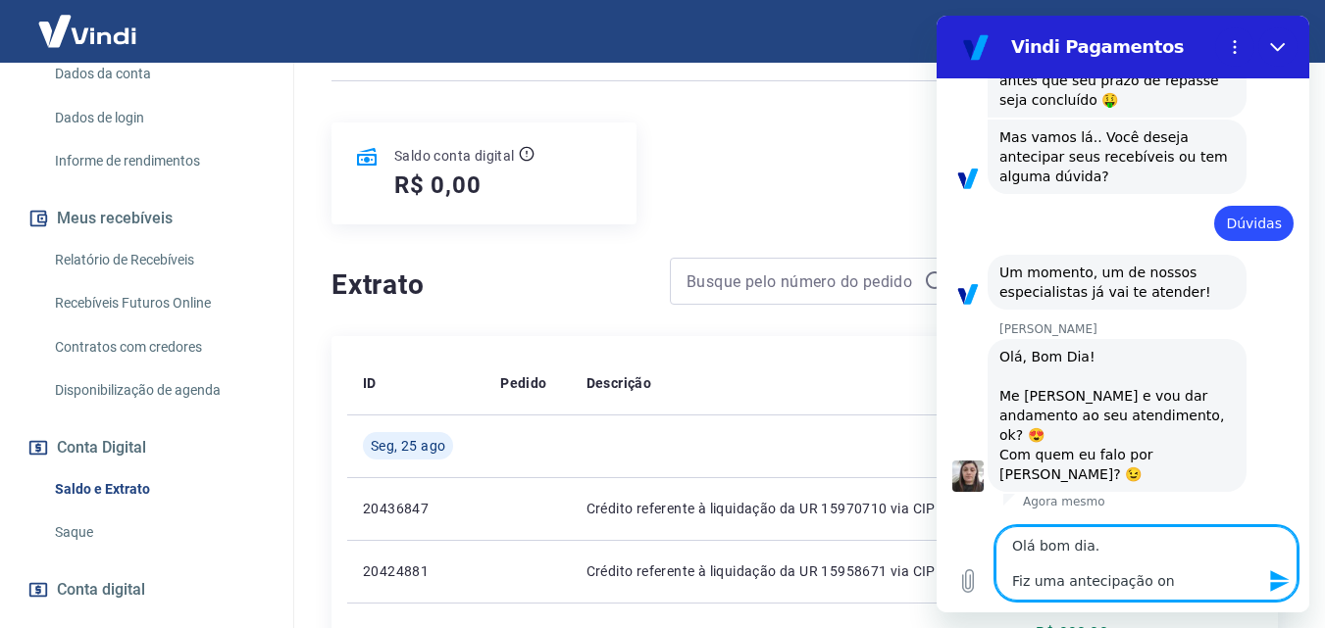
type textarea "Olá bom dia. Fiz uma antecipação ont"
type textarea "x"
type textarea "Olá bom dia. Fiz uma antecipação onte"
type textarea "x"
type textarea "Olá bom dia. Fiz uma antecipação ontem"
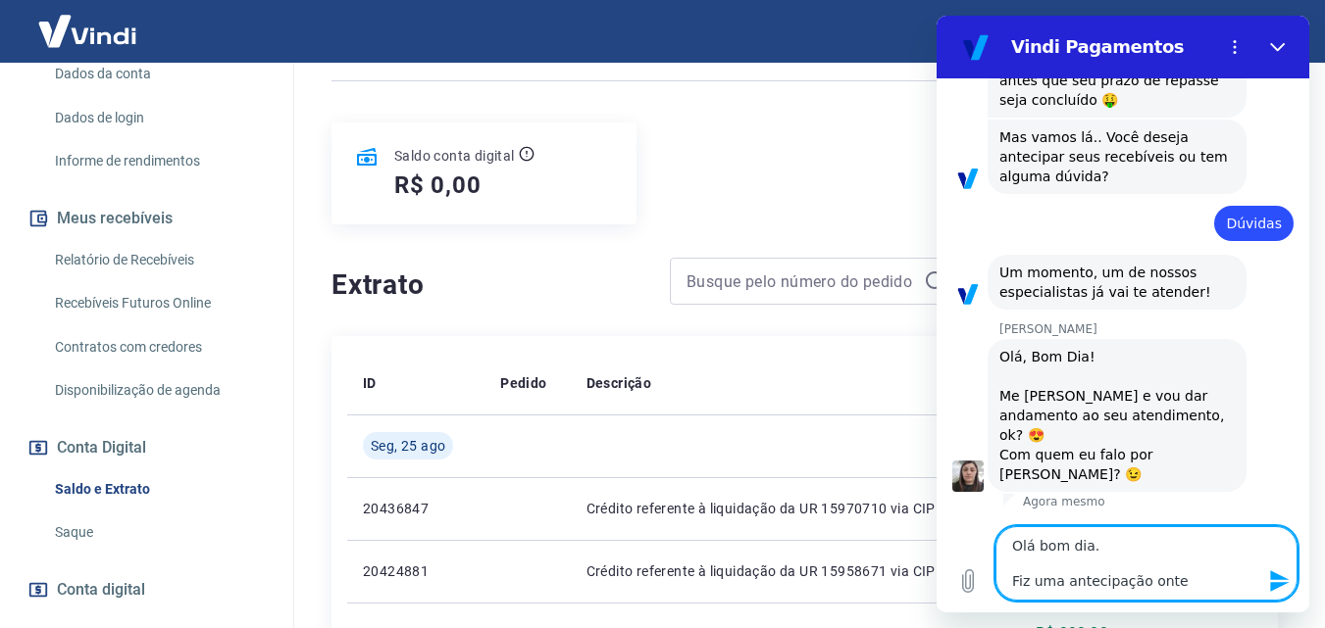
type textarea "x"
type textarea "Olá bom dia. Fiz uma antecipação ontem"
type textarea "x"
type textarea "Olá bom dia. Fiz uma antecipação ontem q"
type textarea "x"
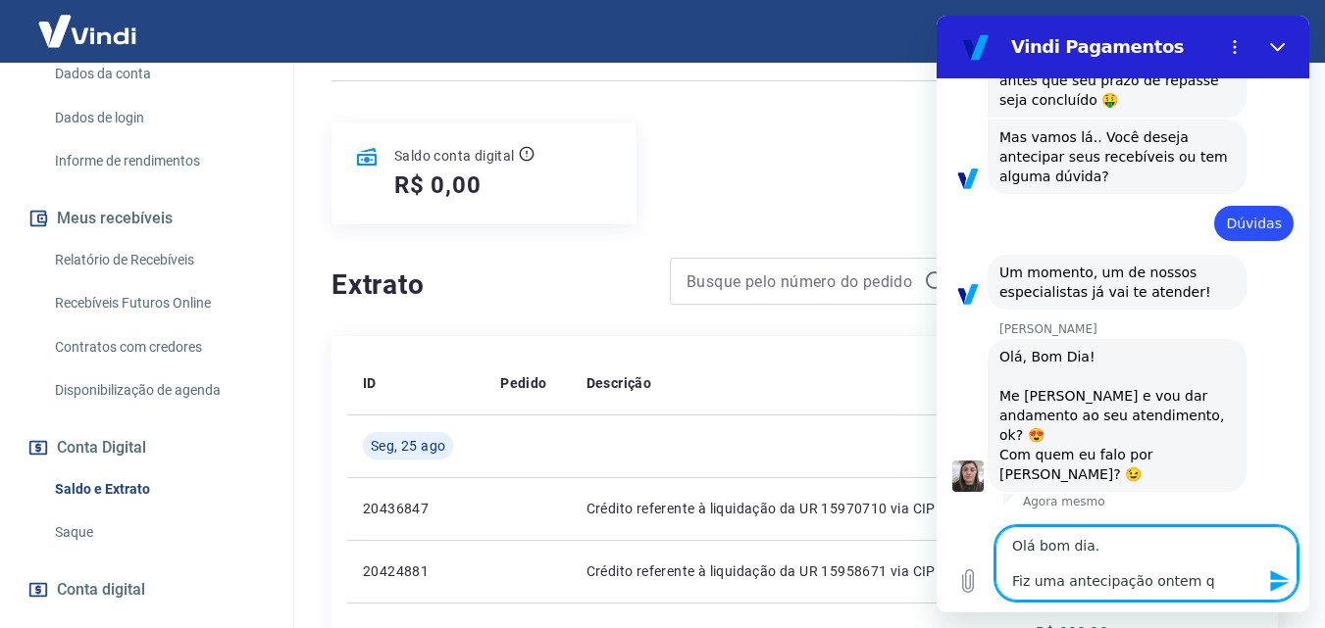
type textarea "Olá bom dia. Fiz uma antecipação ontem qu"
type textarea "x"
type textarea "Olá bom dia. Fiz uma antecipação ontem que"
type textarea "x"
type textarea "Olá bom dia. Fiz uma antecipação ontem que"
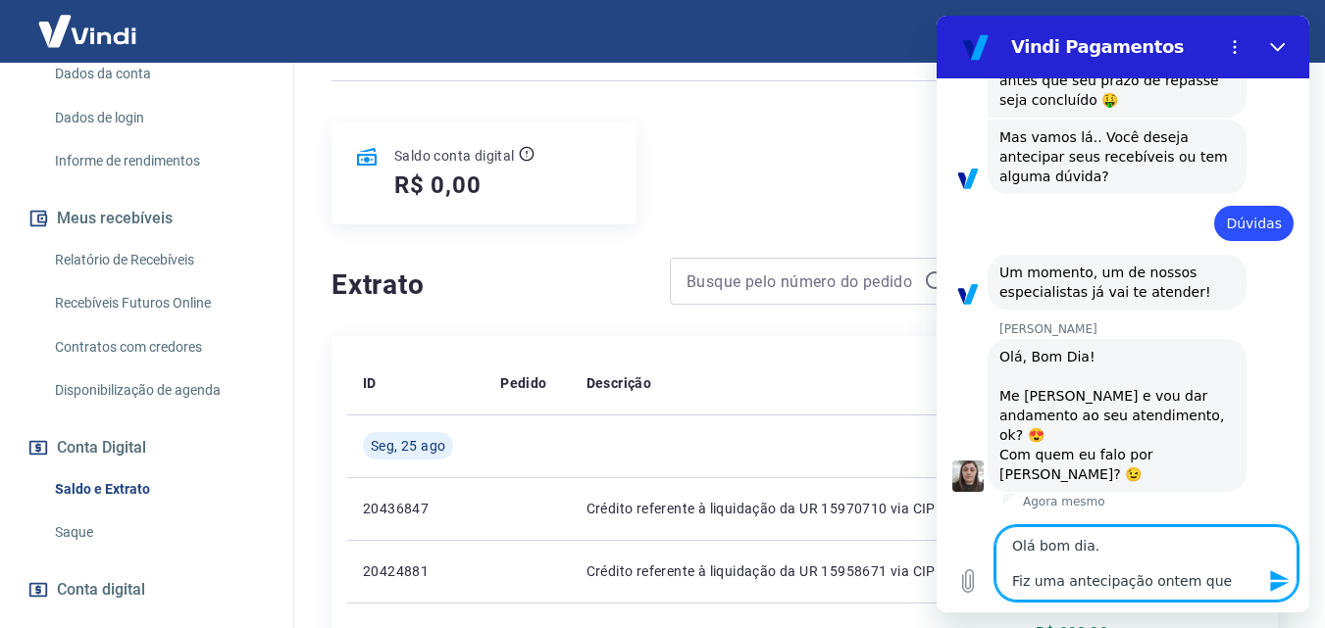
type textarea "x"
type textarea "Olá bom dia. Fiz uma antecipação ontem que n"
type textarea "x"
type textarea "Olá bom dia. Fiz uma antecipação ontem que na"
type textarea "x"
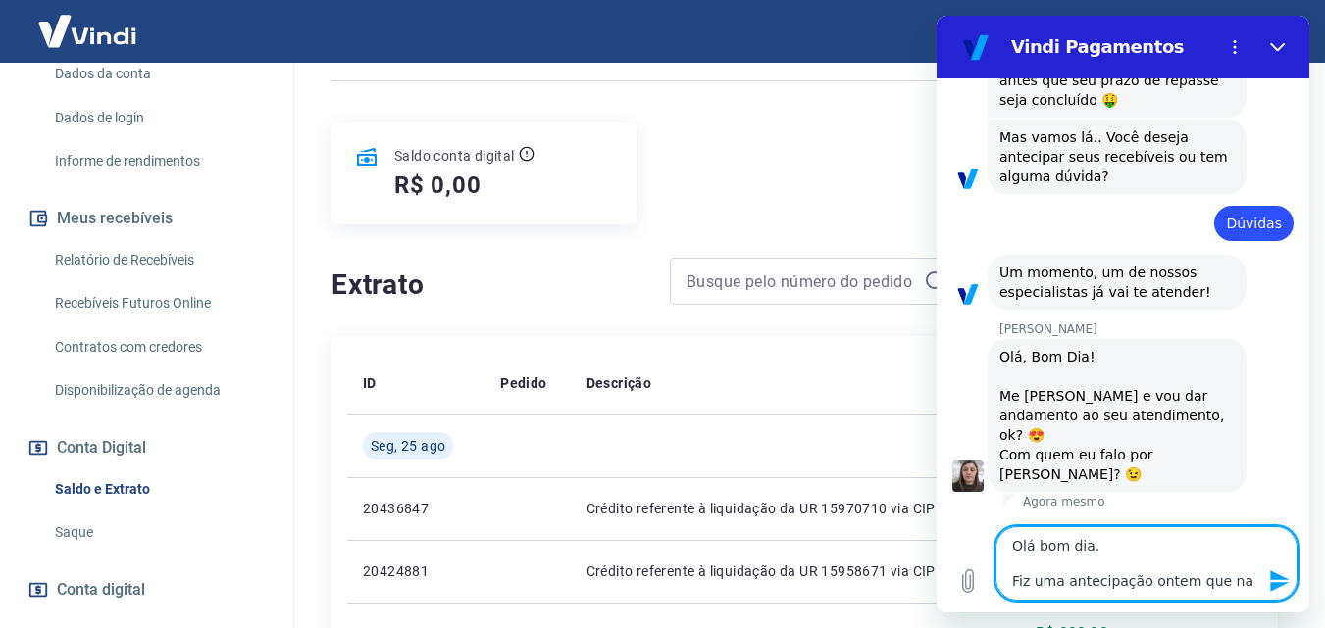
type textarea "Olá bom dia. Fiz uma antecipação ontem que nao"
type textarea "x"
type textarea "Olá bom dia. Fiz uma antecipação ontem que nao"
type textarea "x"
type textarea "Olá bom dia. Fiz uma antecipação ontem que nao e"
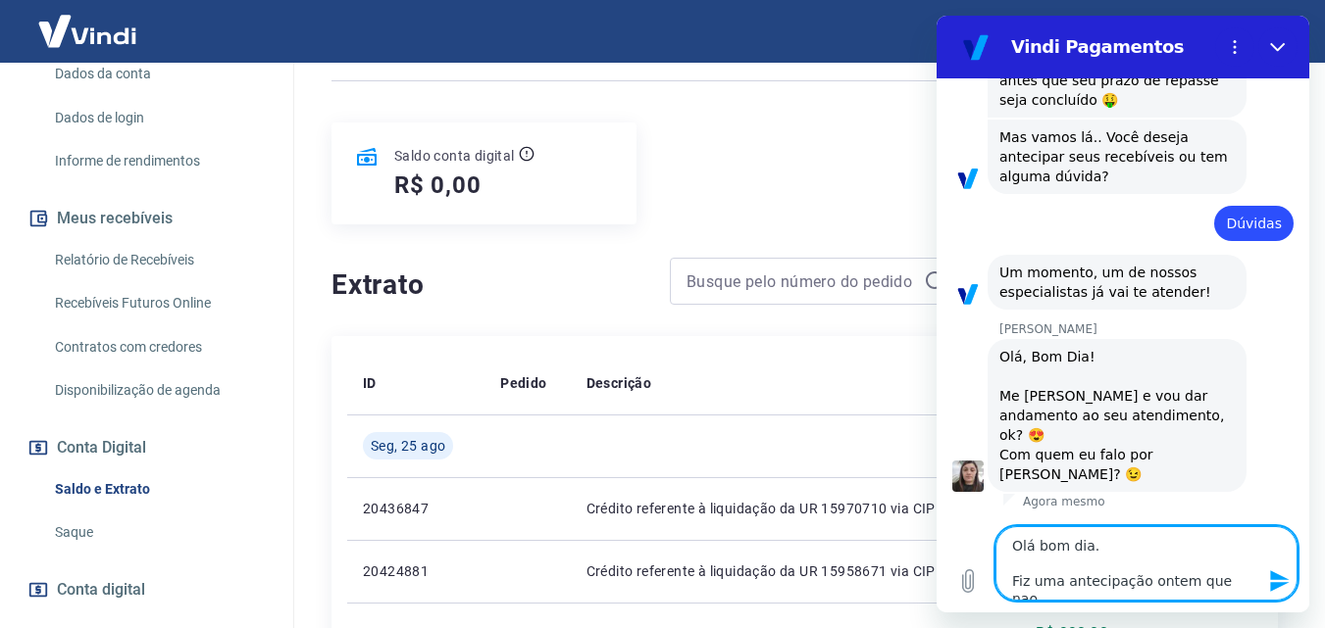
type textarea "x"
type textarea "Olá bom dia. Fiz uma antecipação ontem que nao en"
type textarea "x"
type textarea "Olá bom dia. Fiz uma antecipação ontem que nao ent"
type textarea "x"
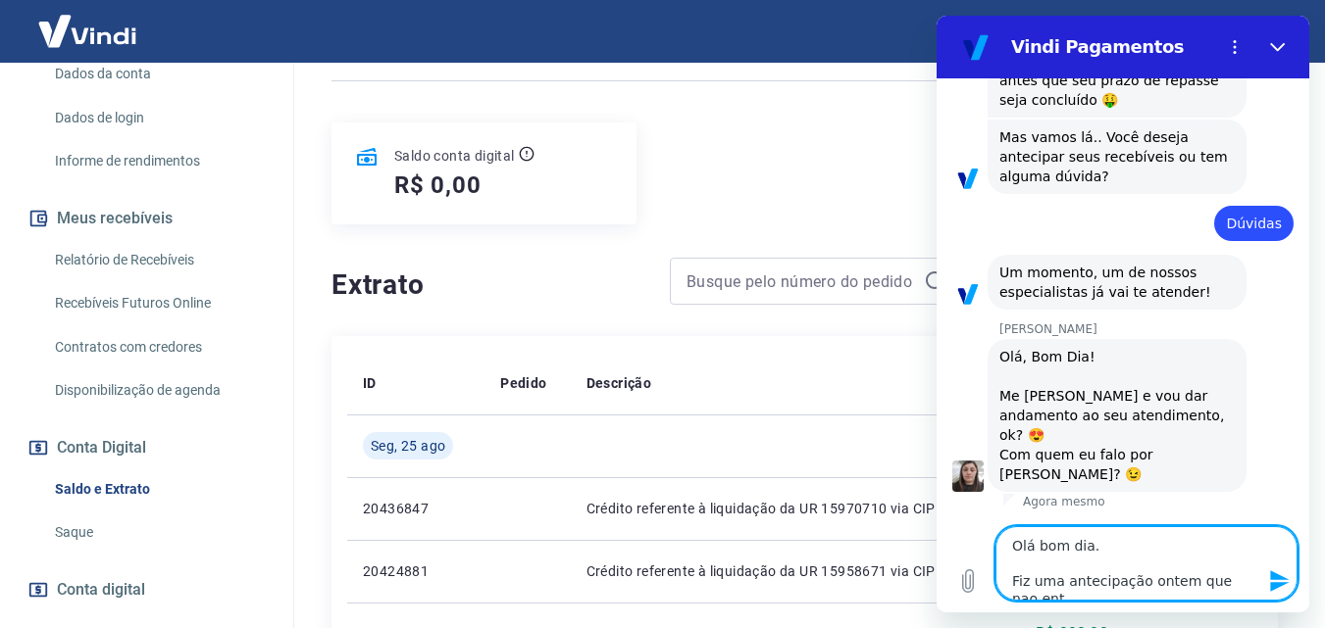
type textarea "Olá bom dia. Fiz uma antecipação ontem que nao entr"
type textarea "x"
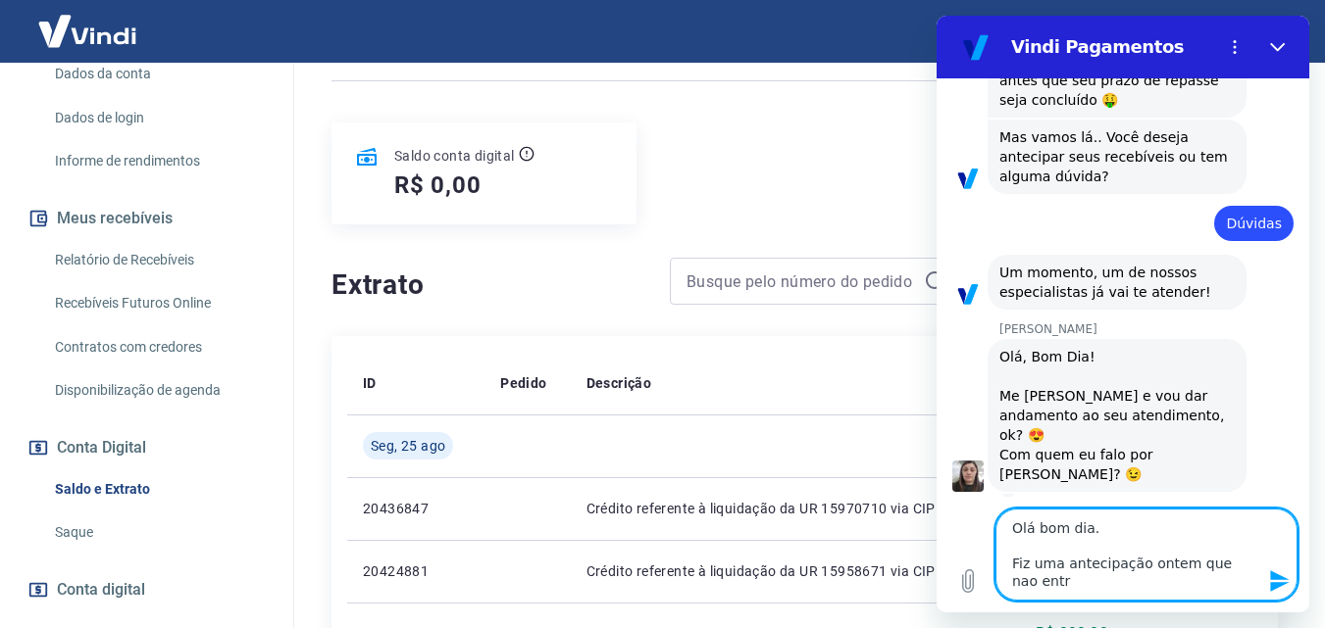
type textarea "Olá bom dia. Fiz uma antecipação ontem que nao entro"
type textarea "x"
type textarea "Olá bom dia. Fiz uma antecipação ontem que nao entrou"
type textarea "x"
type textarea "Olá bom dia. Fiz uma antecipação ontem que nao entrou"
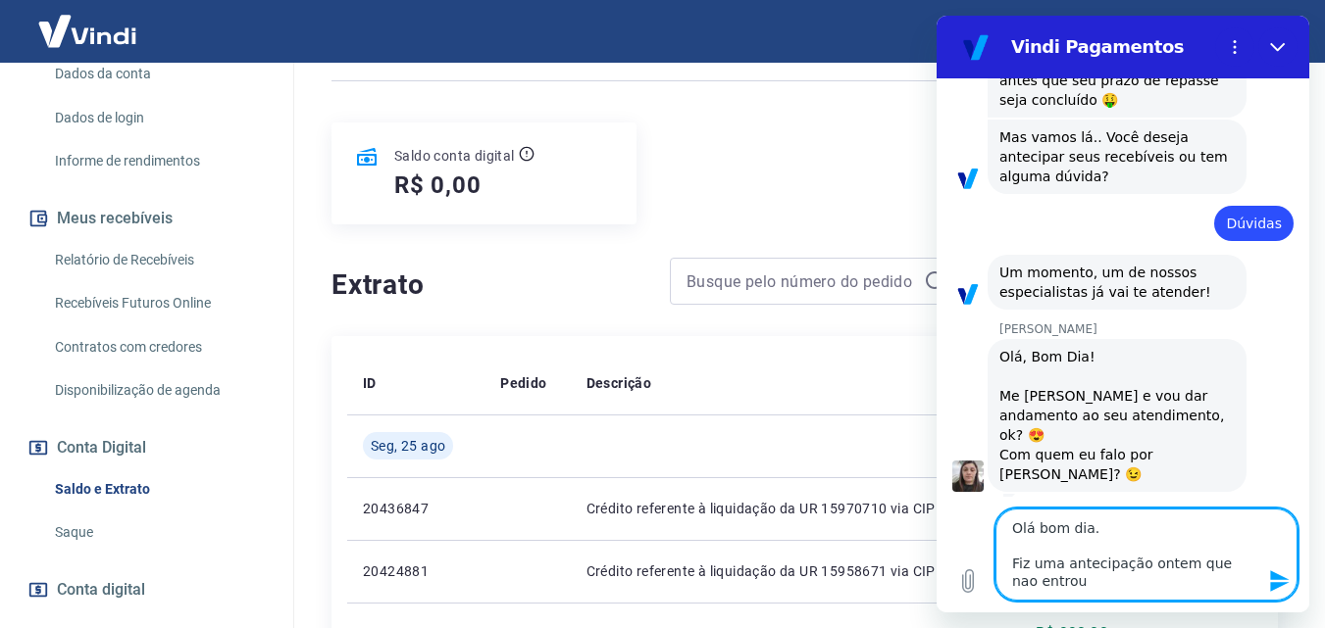
type textarea "x"
type textarea "Olá bom dia. Fiz uma antecipação ontem que nao entrou n"
type textarea "x"
type textarea "Olá bom dia. Fiz uma antecipação ontem que nao entrou n"
type textarea "x"
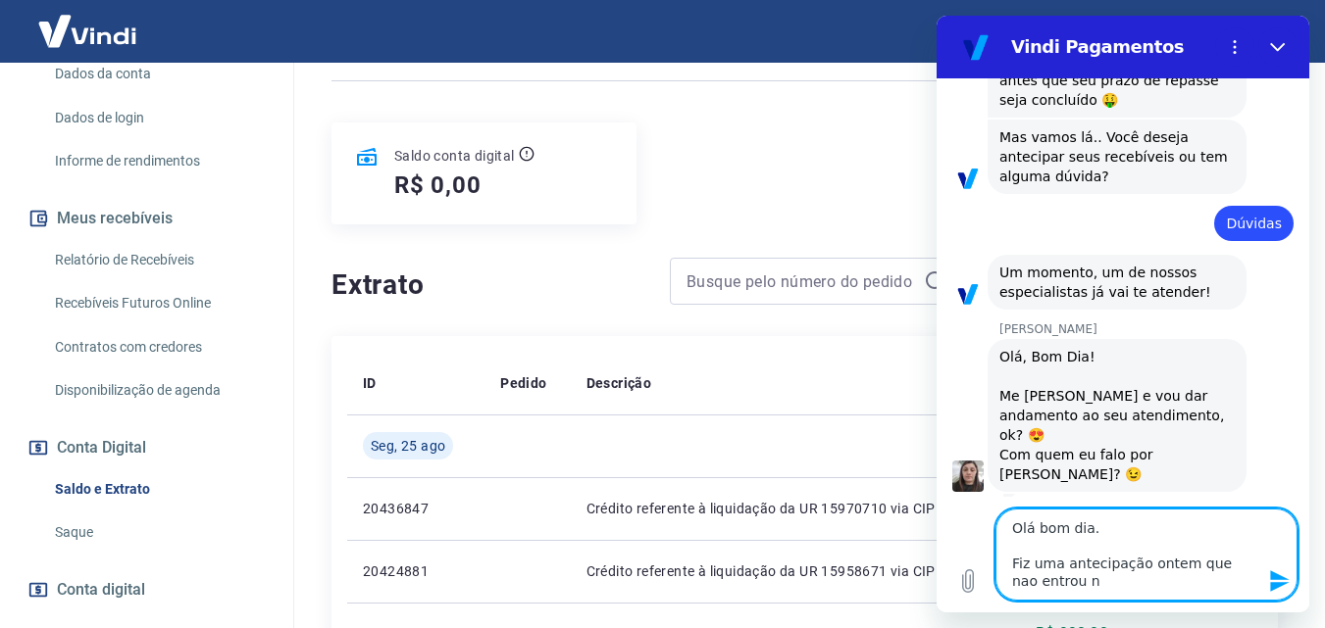
type textarea "Olá bom dia. Fiz uma antecipação ontem que nao entrou n c"
type textarea "x"
type textarea "Olá bom dia. Fiz uma antecipação ontem que nao entrou n"
type textarea "x"
type textarea "Olá bom dia. Fiz uma antecipação ontem que nao entrou n"
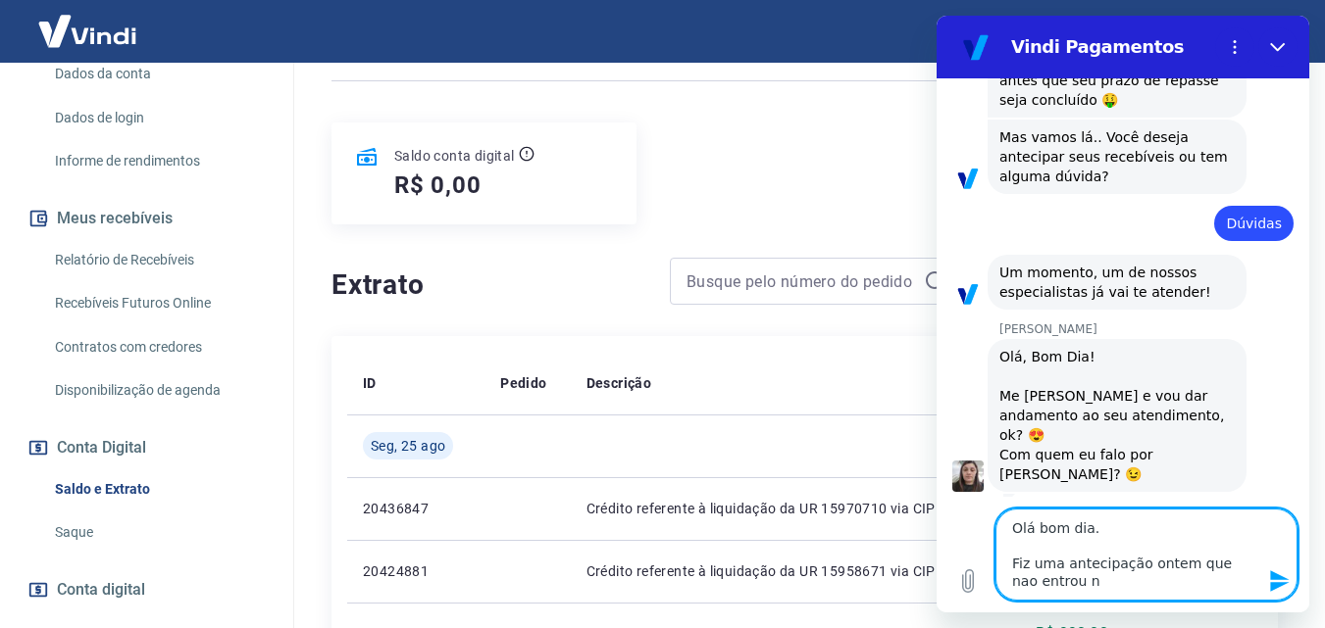
type textarea "x"
type textarea "Olá bom dia. Fiz uma antecipação ontem que nao entrou na"
type textarea "x"
type textarea "Olá bom dia. Fiz uma antecipação ontem que nao entrou na"
type textarea "x"
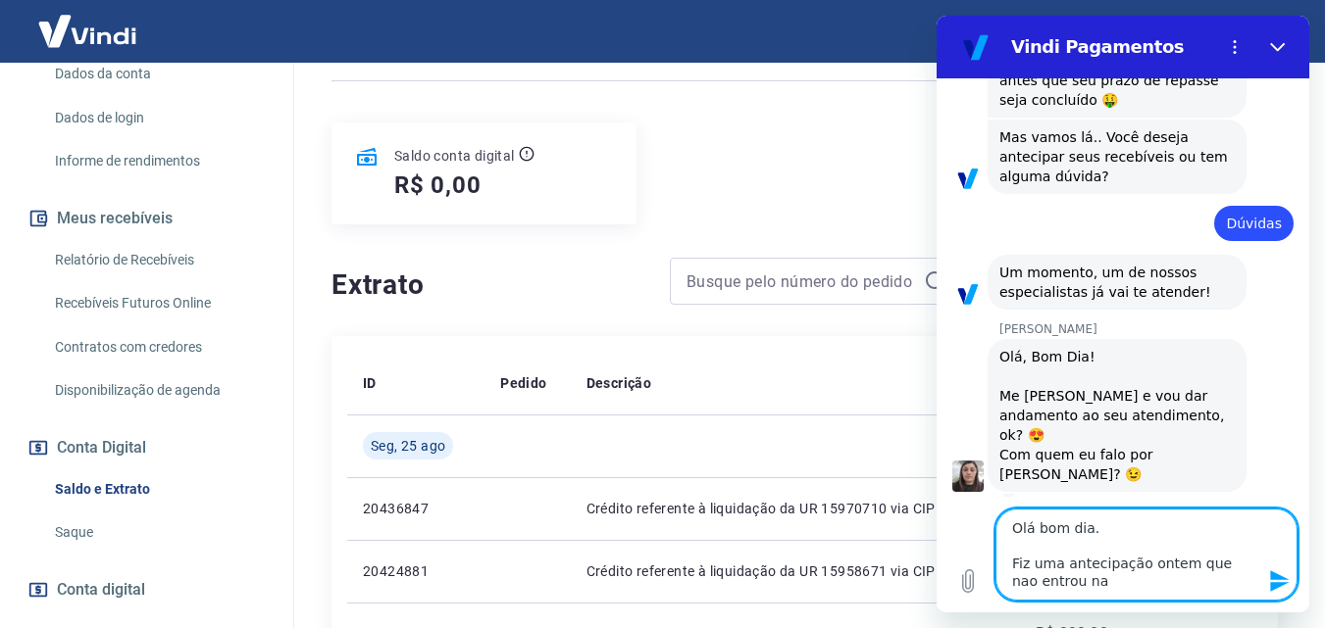
type textarea "Olá bom dia. Fiz uma antecipação ontem que nao entrou na c"
type textarea "x"
type textarea "Olá bom dia. Fiz uma antecipação ontem que nao entrou na co"
type textarea "x"
type textarea "Olá bom dia. Fiz uma antecipação ontem que nao entrou na con"
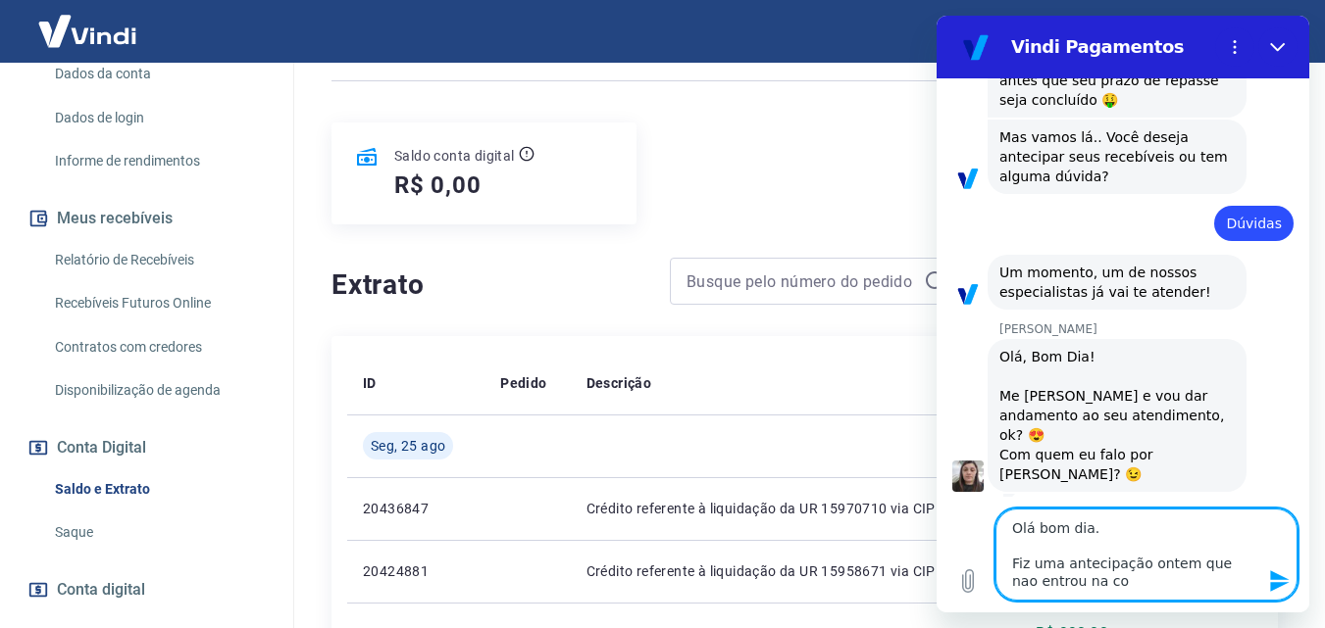
type textarea "x"
type textarea "Olá bom dia. Fiz uma antecipação ontem que nao entrou na cont"
type textarea "x"
type textarea "Olá bom dia. Fiz uma antecipação ontem que nao entrou na conta"
type textarea "x"
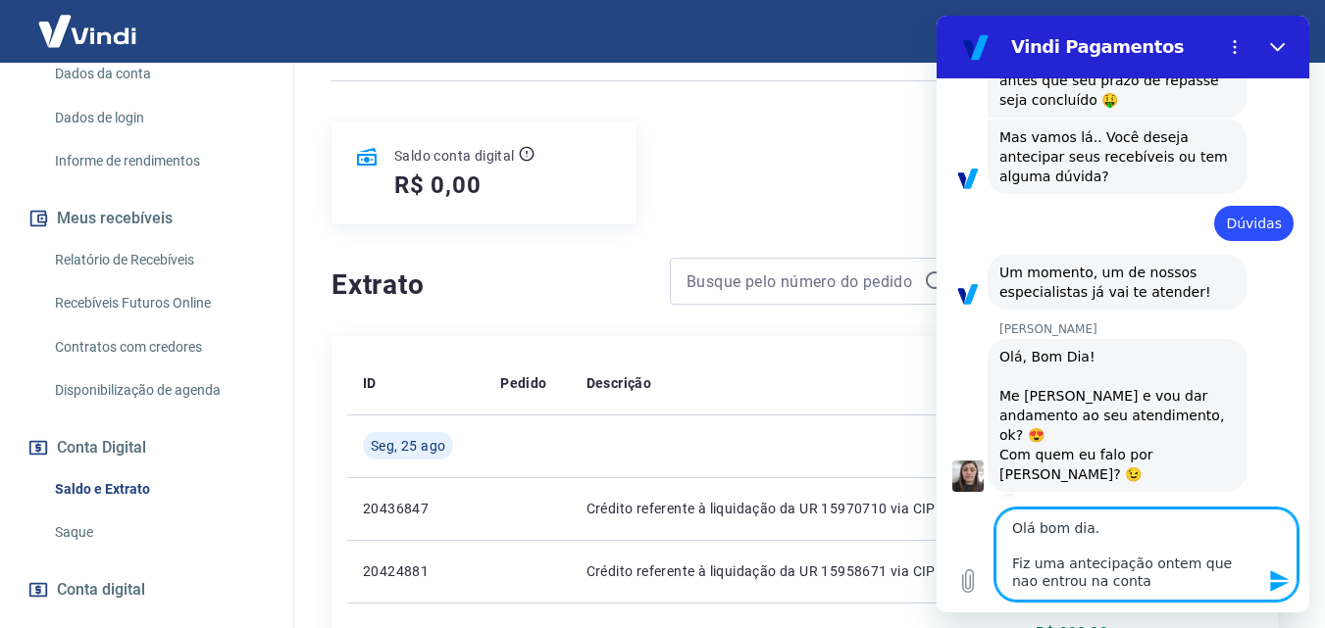
type textarea "Olá bom dia. Fiz uma antecipação ontem que nao entrou na conta,"
type textarea "x"
type textarea "Olá bom dia. Fiz uma antecipação ontem que nao entrou na conta,"
type textarea "x"
type textarea "Olá bom dia. Fiz uma antecipação ontem que nao entrou na conta, e"
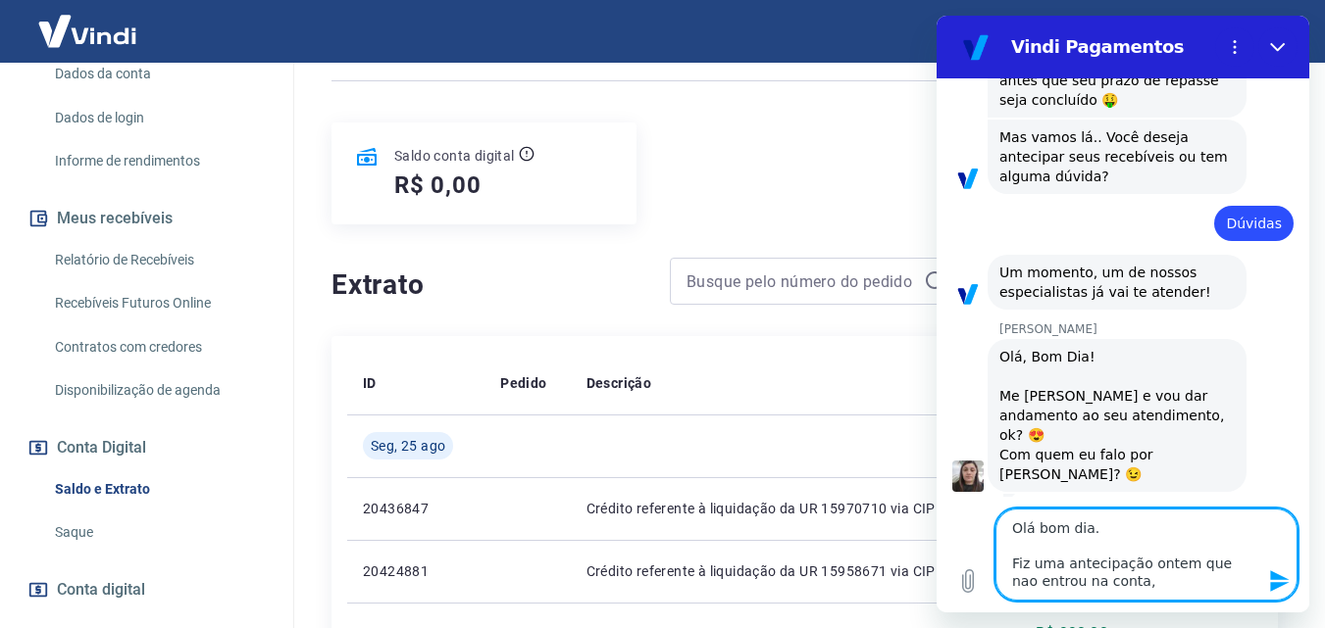
type textarea "x"
type textarea "Olá bom dia. Fiz uma antecipação ontem que nao entrou na conta, e"
type textarea "x"
type textarea "Olá bom dia. Fiz uma antecipação ontem que nao entrou na conta, e o"
type textarea "x"
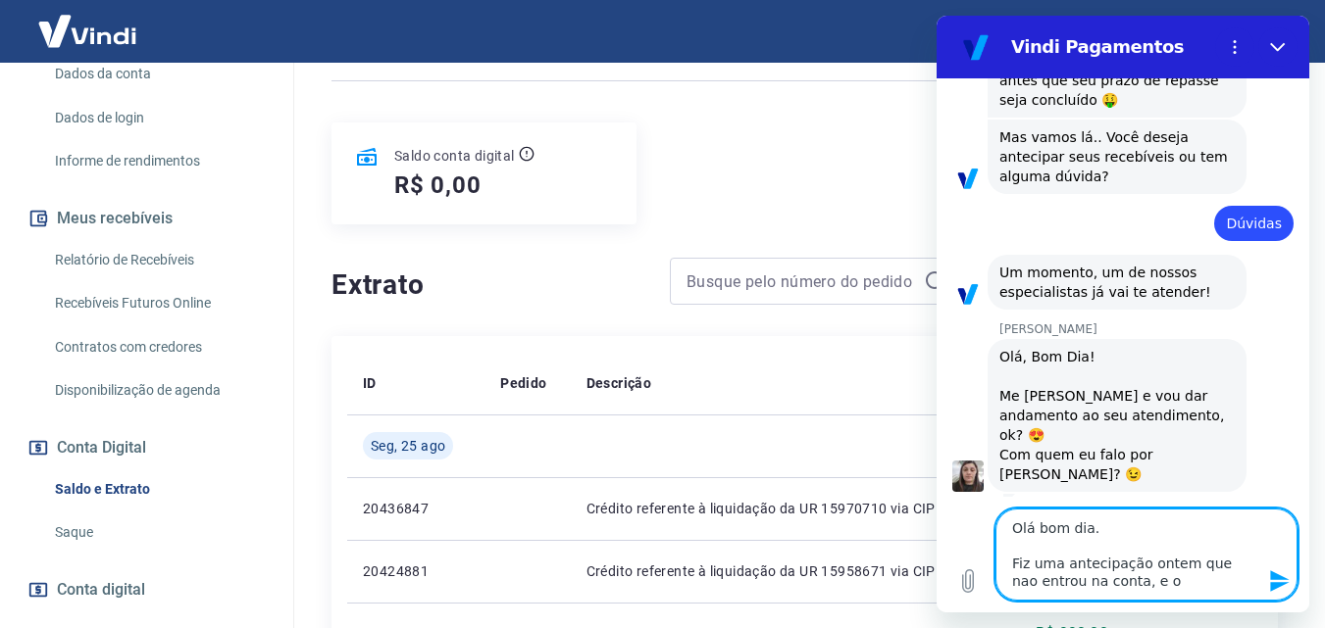
type textarea "Olá bom dia. Fiz uma antecipação ontem que nao entrou na conta, e o"
type textarea "x"
type textarea "Olá bom dia. Fiz uma antecipação ontem que nao entrou na conta, e o v"
type textarea "x"
type textarea "Olá bom dia. Fiz uma antecipação ontem que nao entrou na conta, e o va"
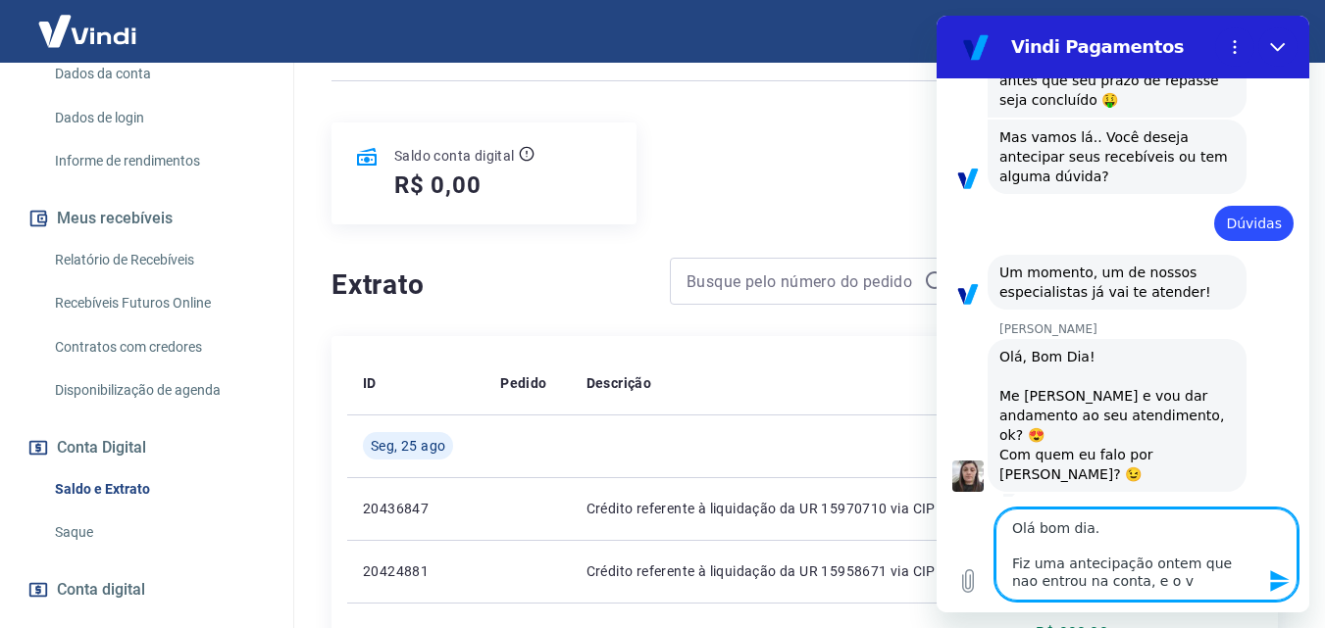
type textarea "x"
type textarea "Olá bom dia. Fiz uma antecipação ontem que nao entrou na conta, e o val"
type textarea "x"
type textarea "Olá bom dia. Fiz uma antecipação ontem que nao entrou na conta, e o valo"
type textarea "x"
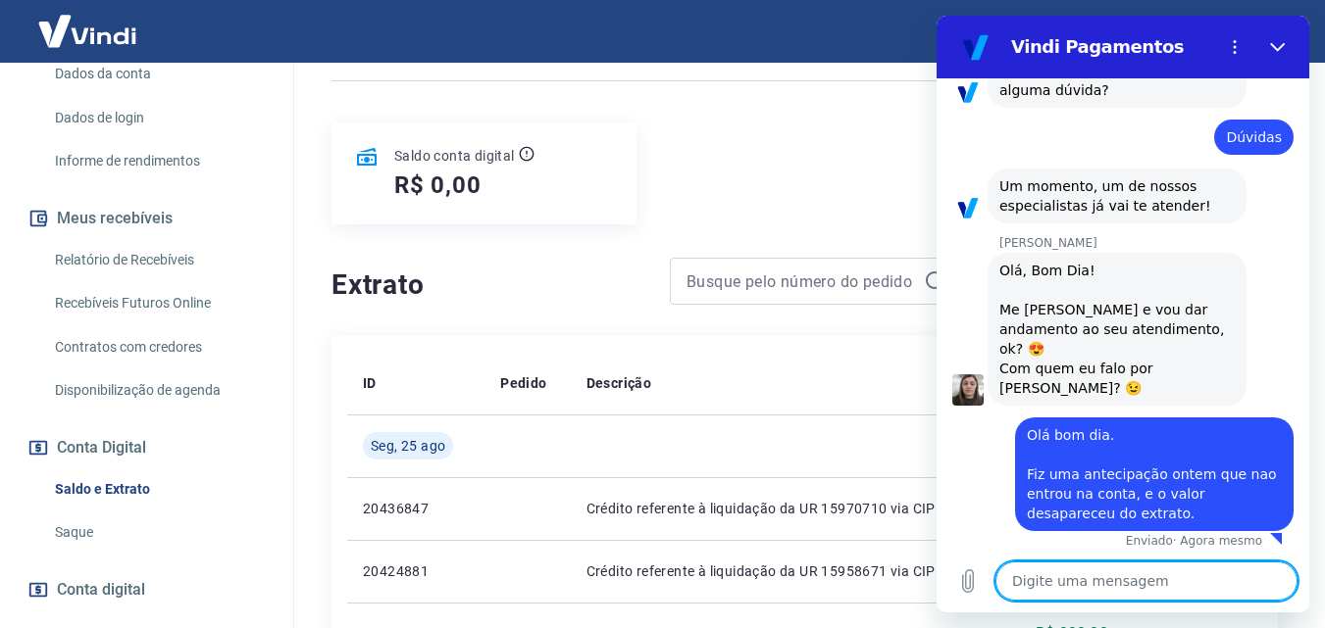
scroll to position [420, 0]
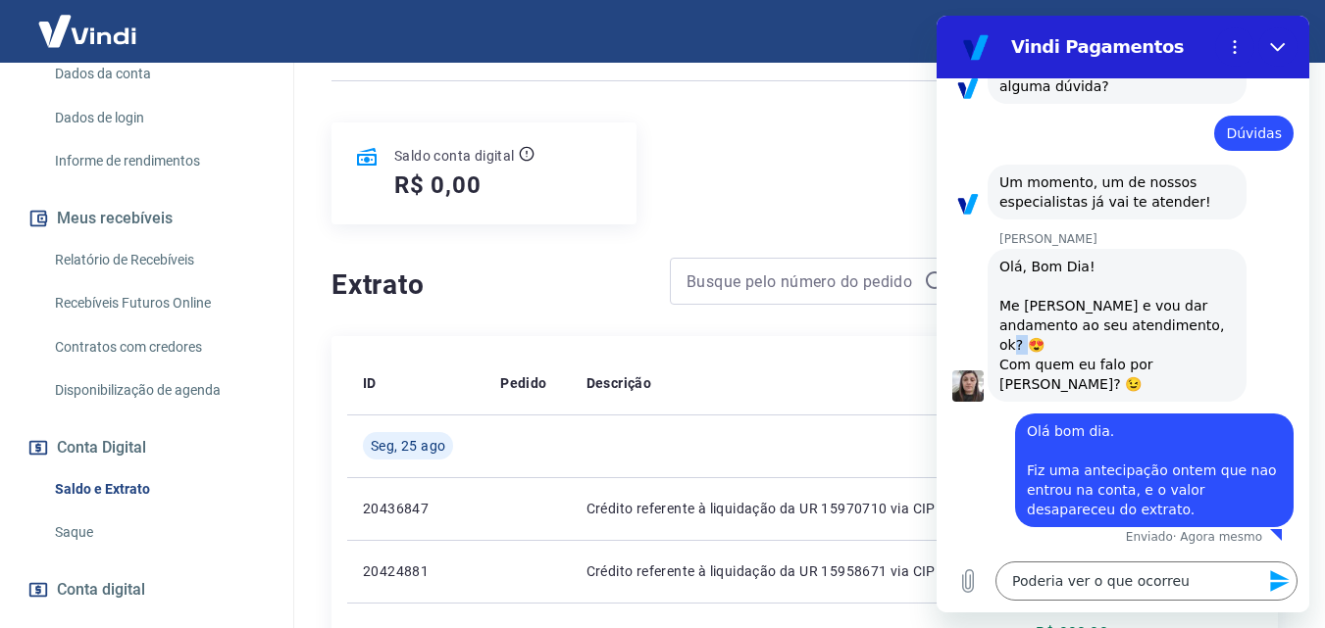
click at [1016, 344] on div "Olá, Bom Dia! Me [PERSON_NAME] e vou dar andamento ao seu atendimento, ok? 😍️ C…" at bounding box center [1116, 325] width 235 height 137
copy div "?"
click at [1221, 582] on textarea "Poderia ver o que ocorreu" at bounding box center [1146, 581] width 302 height 39
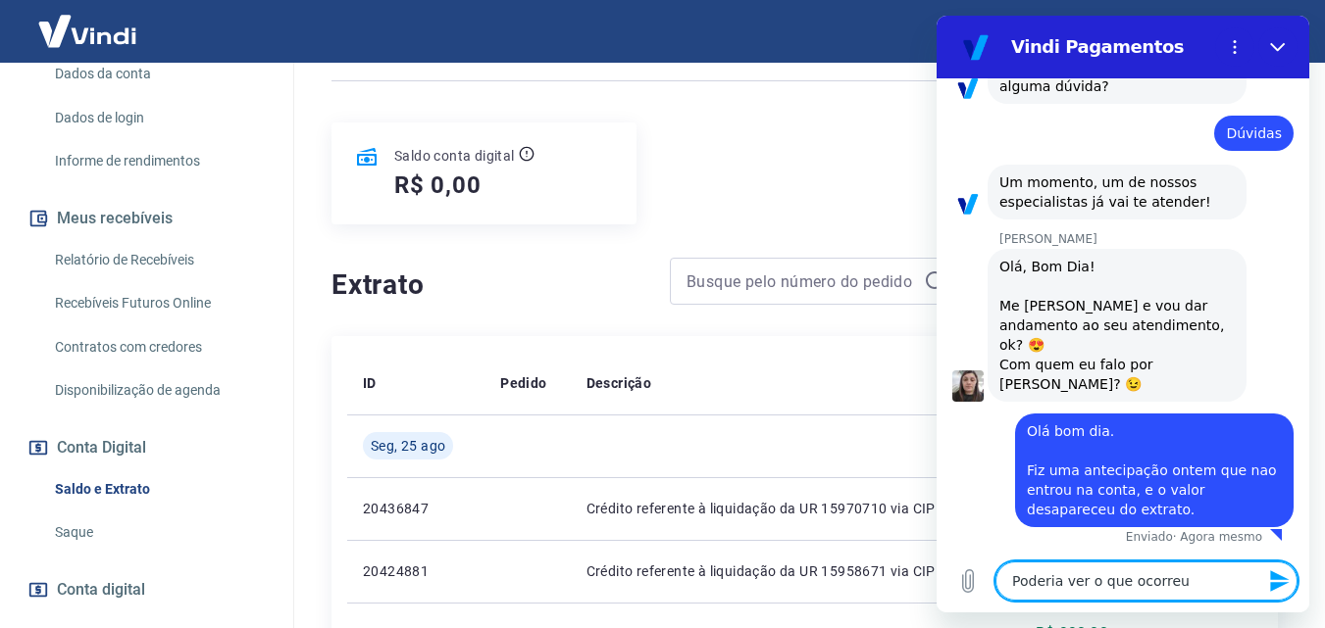
paste textarea "?"
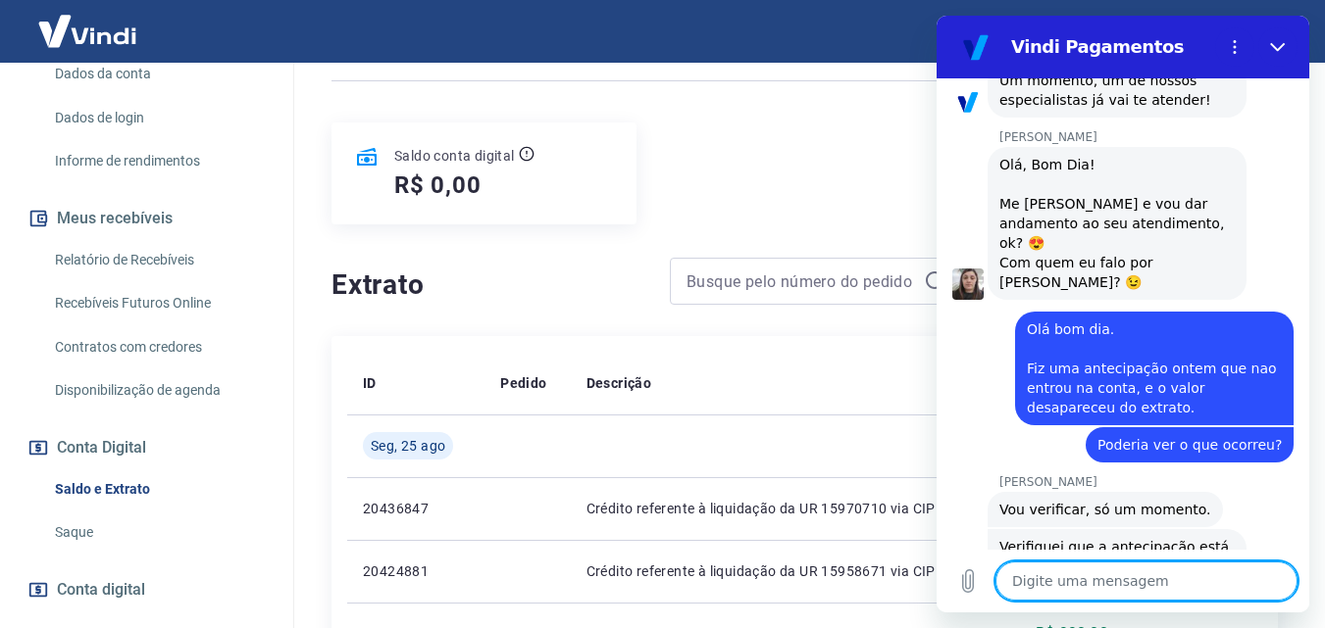
scroll to position [598, 0]
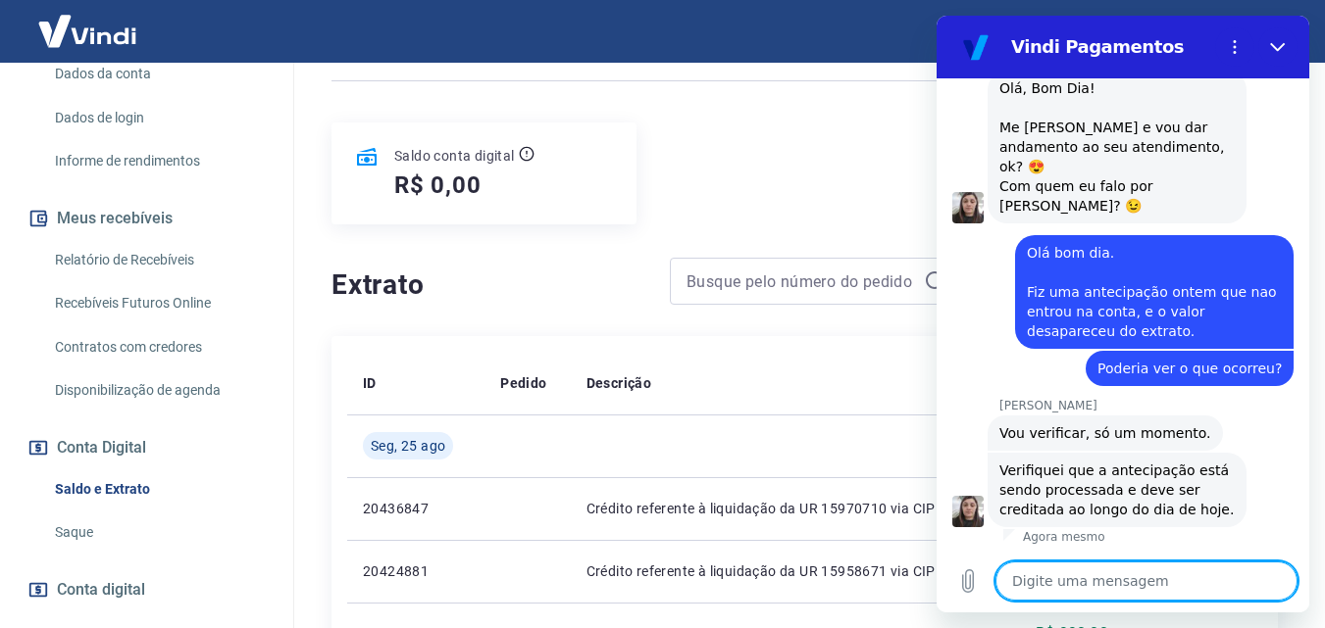
click at [1165, 577] on textarea at bounding box center [1146, 581] width 302 height 39
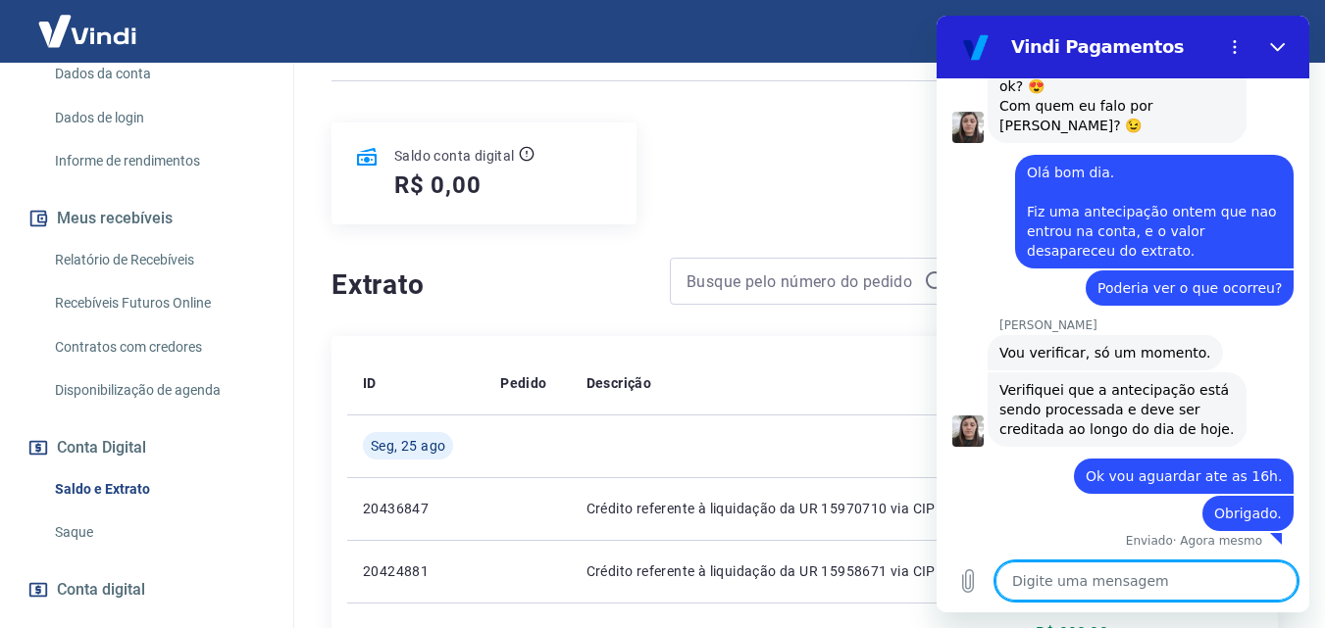
scroll to position [682, 0]
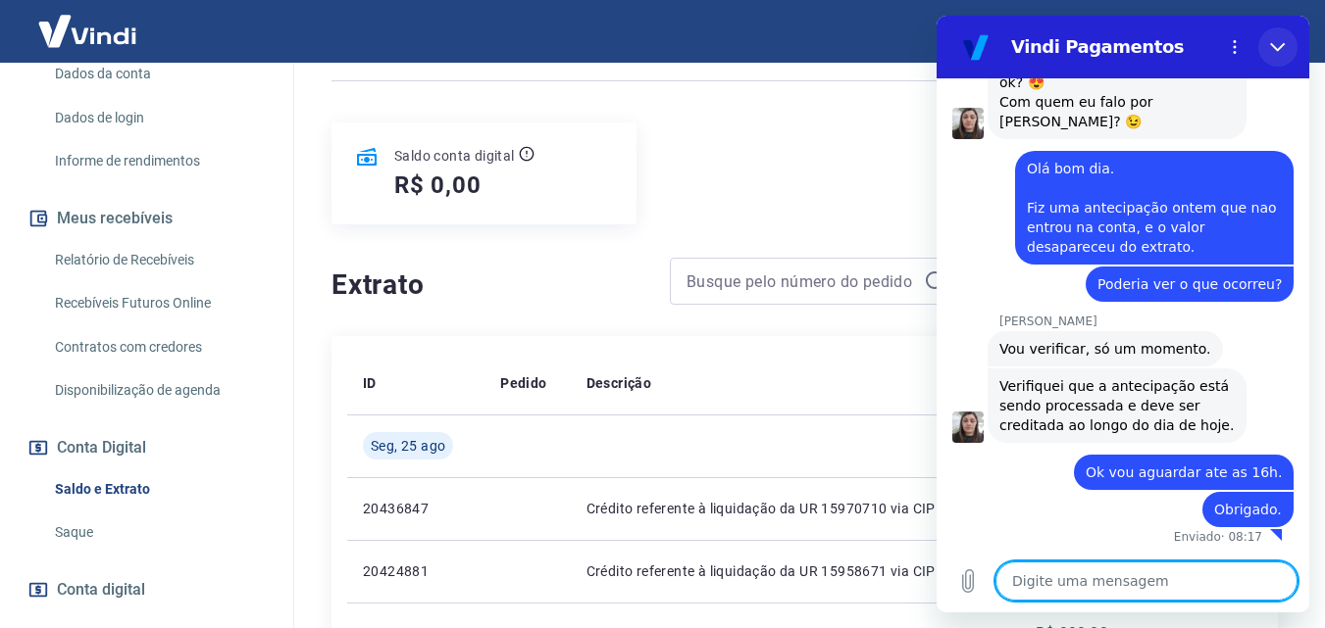
click at [1273, 40] on icon "Fechar" at bounding box center [1278, 47] width 16 height 16
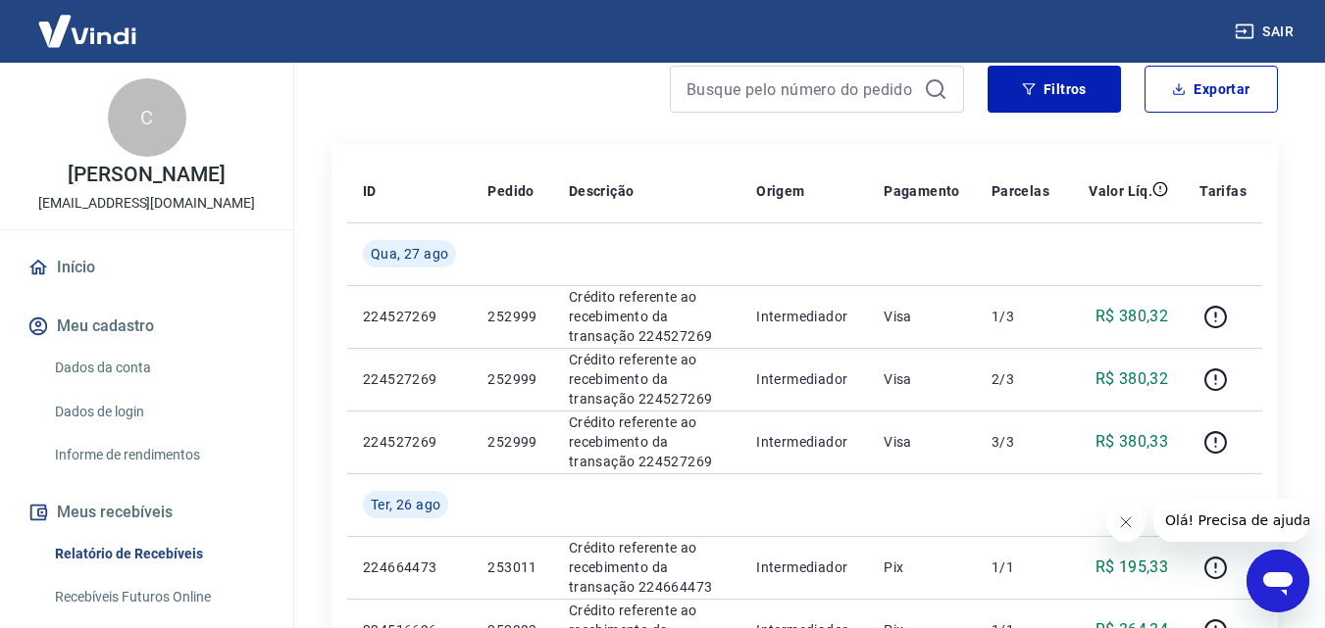
scroll to position [294, 0]
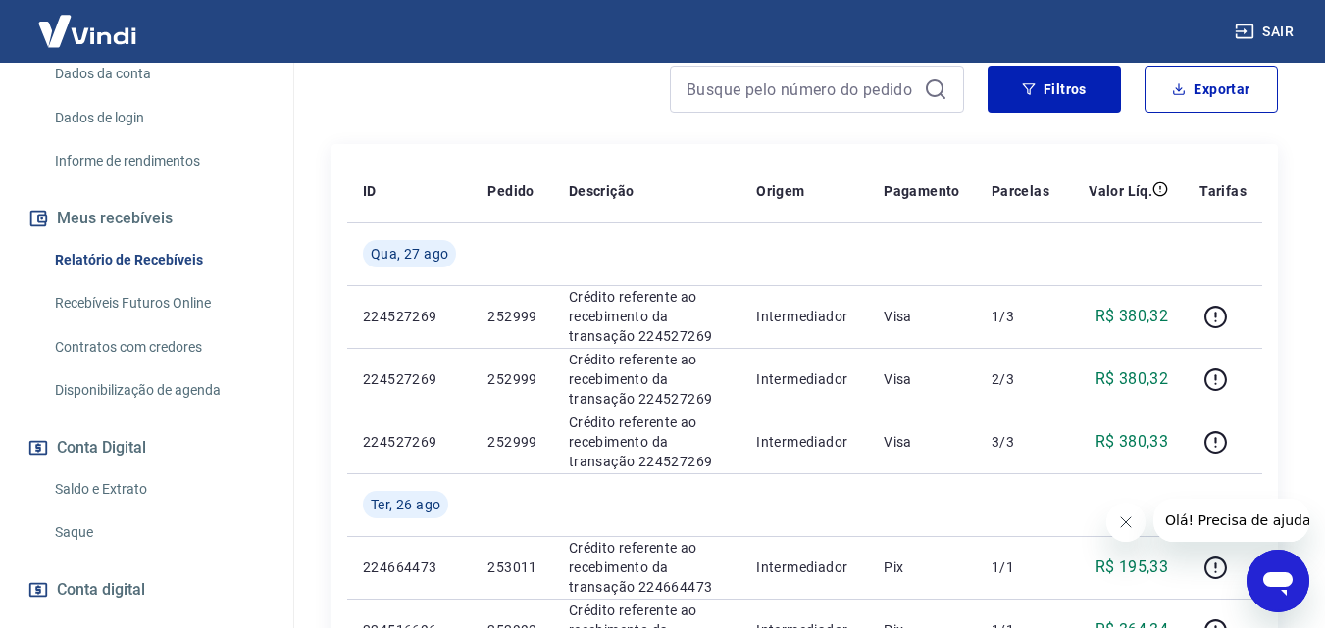
click at [1115, 523] on button "Fechar mensagem da empresa" at bounding box center [1124, 522] width 39 height 39
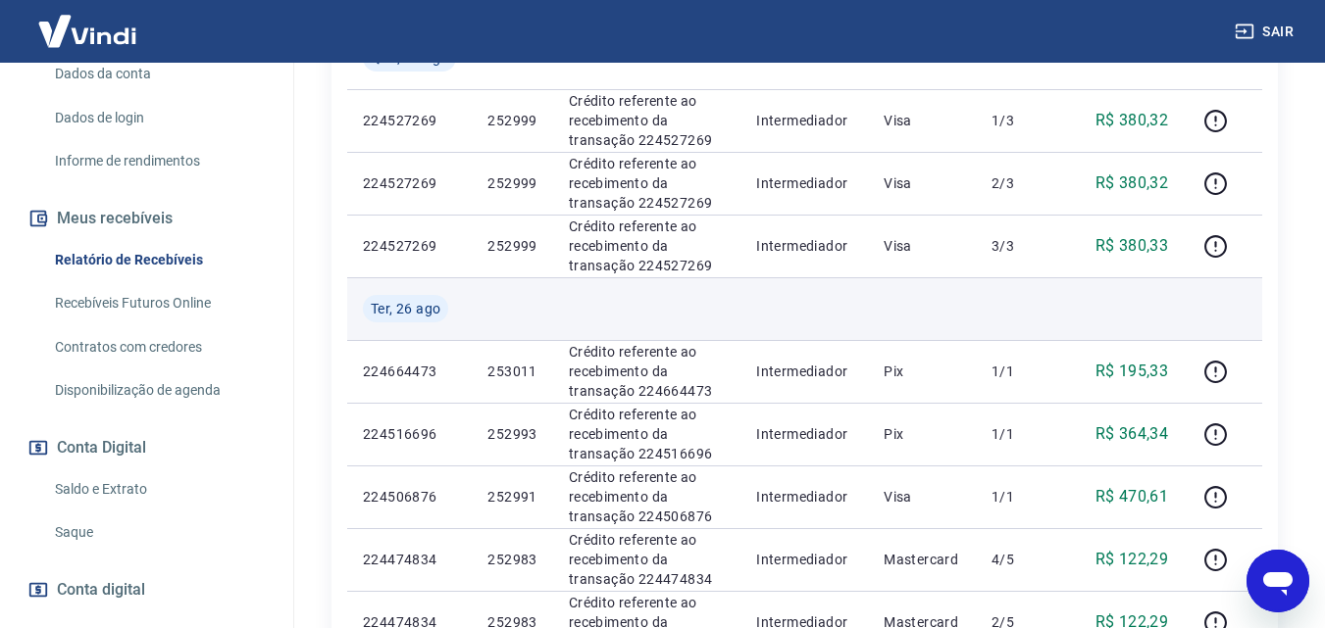
scroll to position [0, 0]
